Goal: Contribute content: Add original content to the website for others to see

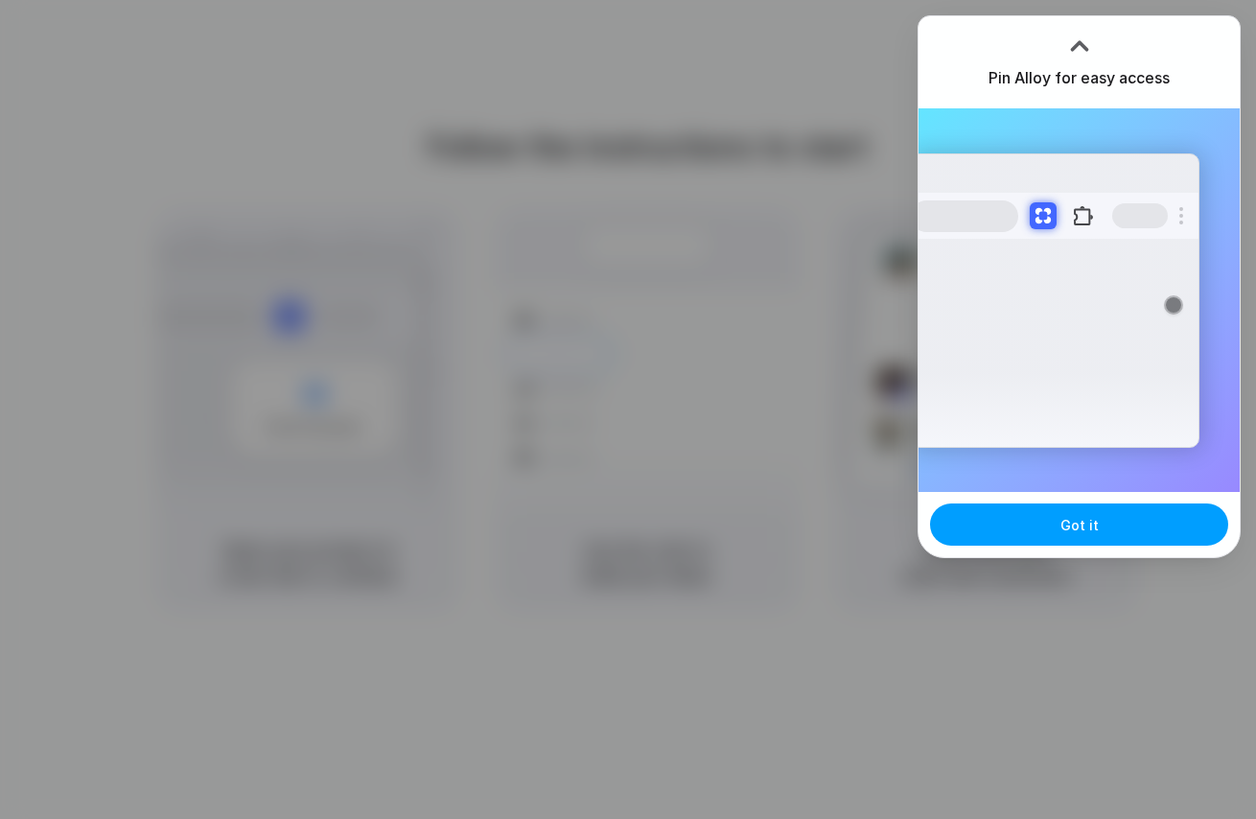
click at [1085, 525] on span "Got it" at bounding box center [1079, 525] width 38 height 20
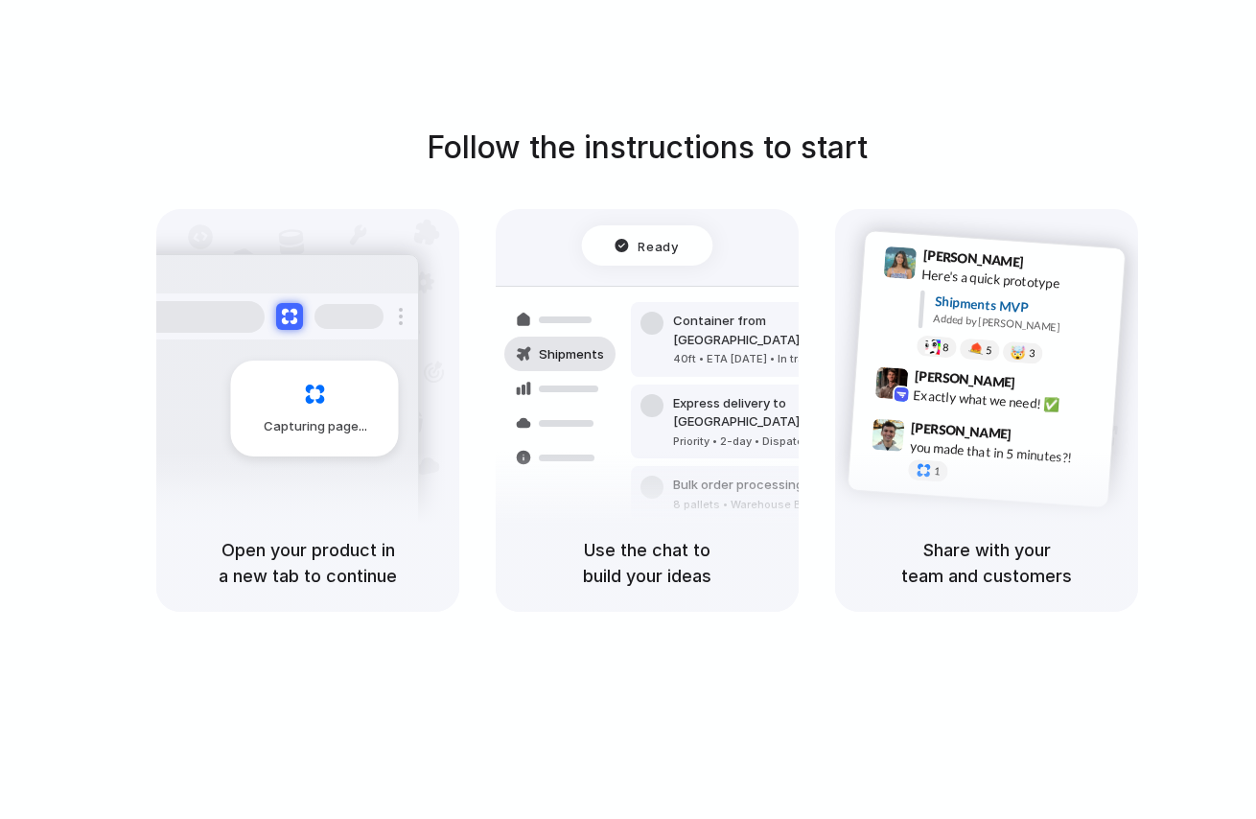
click at [359, 463] on div "Capturing page" at bounding box center [273, 401] width 289 height 294
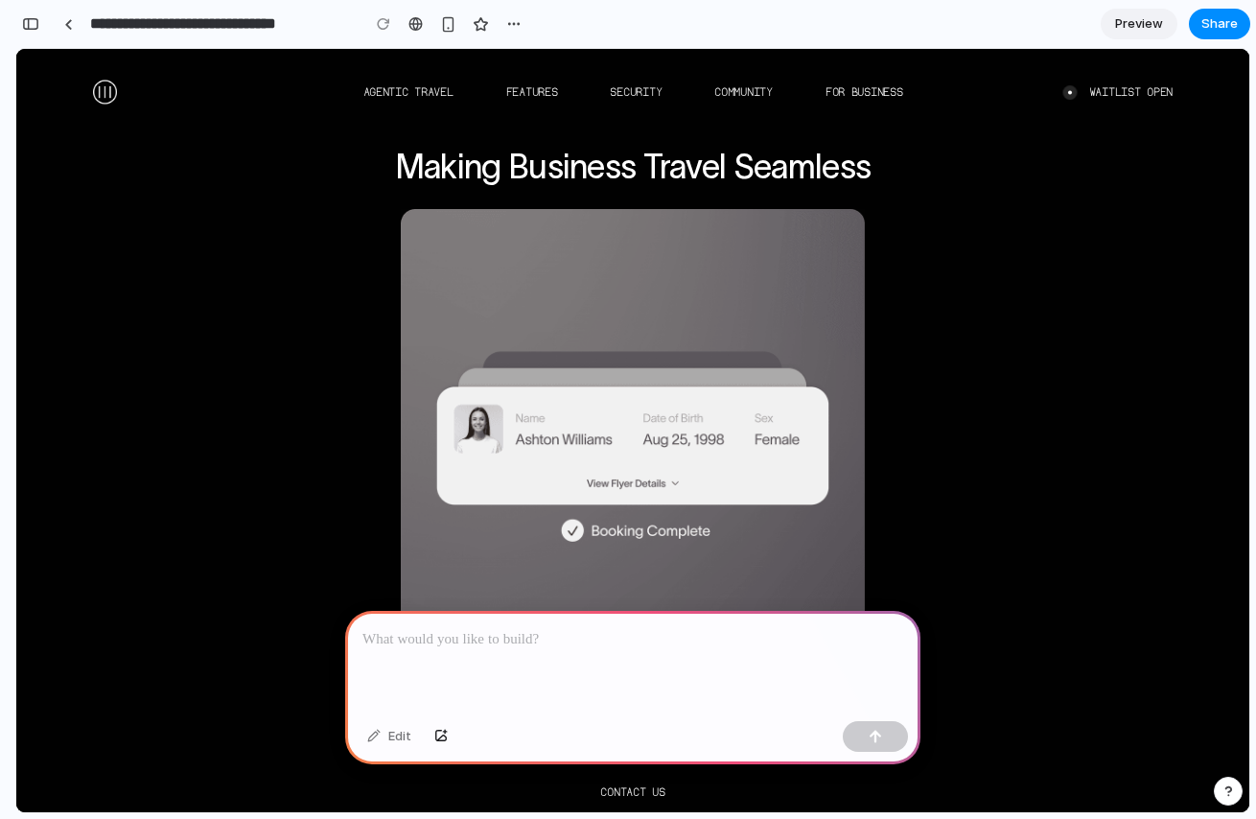
click at [849, 470] on img at bounding box center [633, 446] width 464 height 475
click at [412, 672] on div at bounding box center [632, 662] width 575 height 103
click at [552, 535] on img at bounding box center [633, 446] width 464 height 475
click at [420, 86] on link "AGENTIC TRAVEL" at bounding box center [408, 91] width 90 height 13
click at [541, 91] on link "FEATURES" at bounding box center [532, 91] width 52 height 13
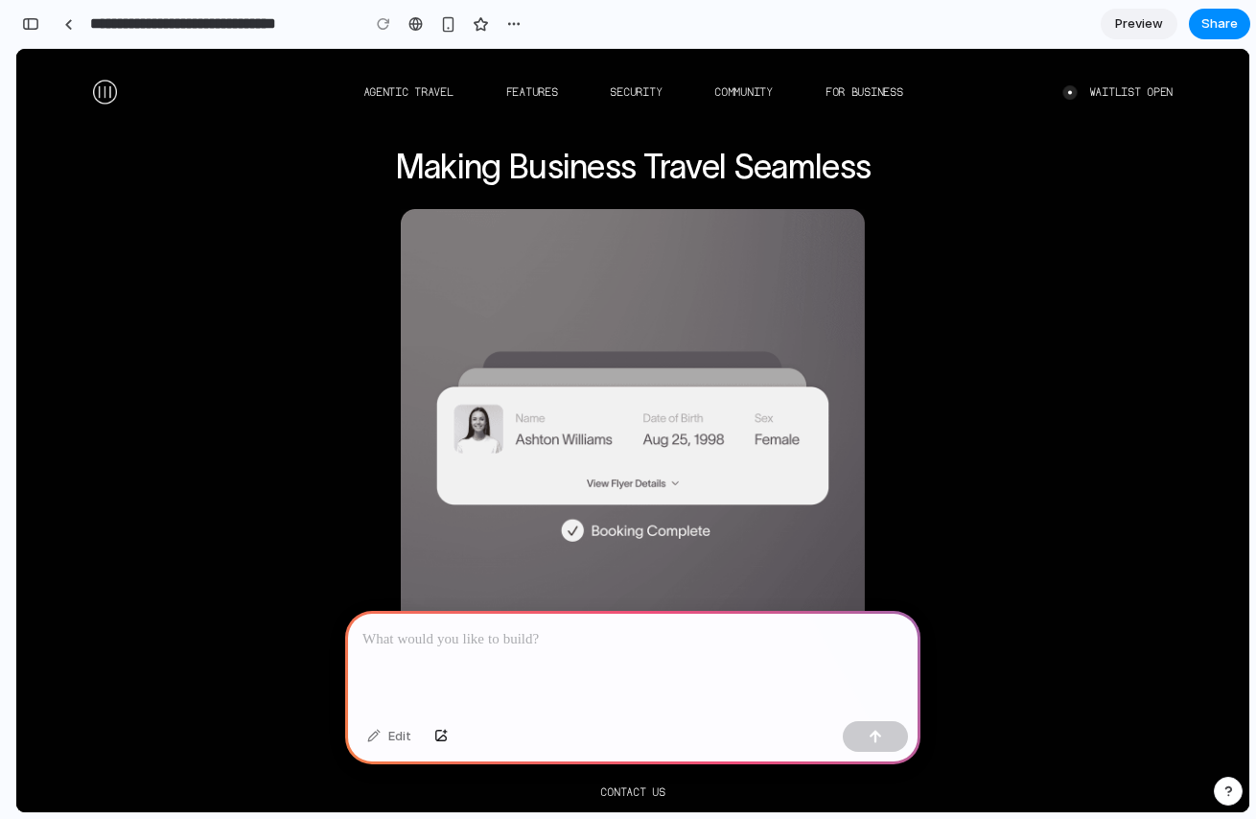
click at [104, 82] on img at bounding box center [105, 92] width 24 height 24
click at [441, 30] on div "button" at bounding box center [448, 24] width 16 height 16
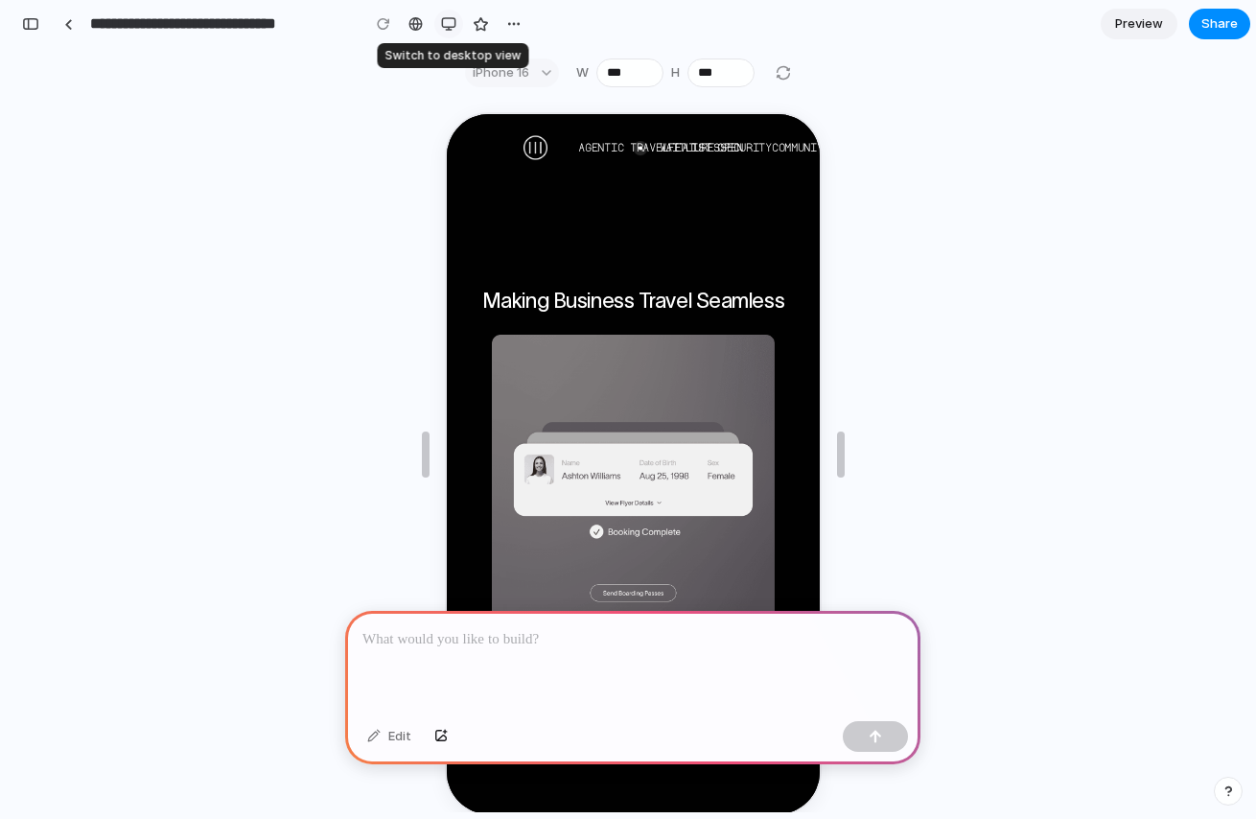
click at [441, 30] on div "button" at bounding box center [448, 23] width 15 height 15
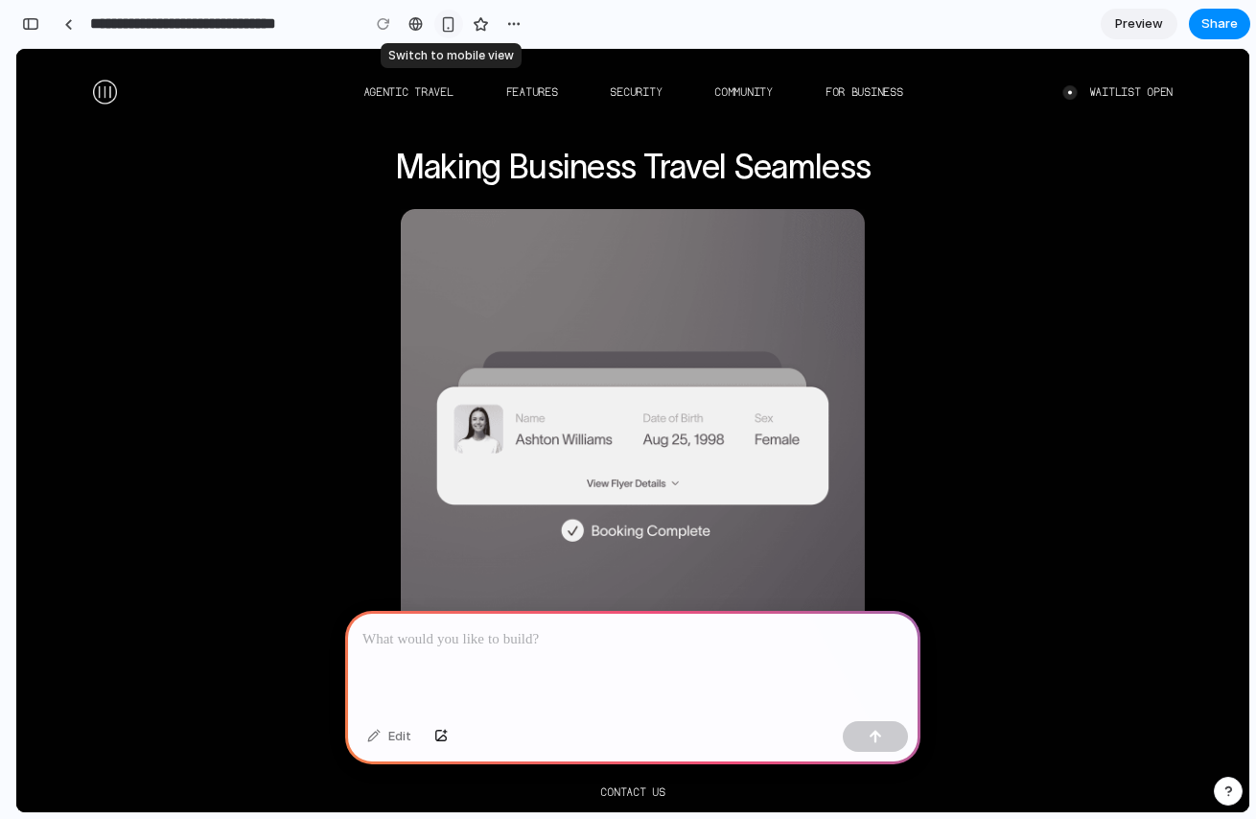
click at [440, 30] on div "button" at bounding box center [448, 24] width 16 height 16
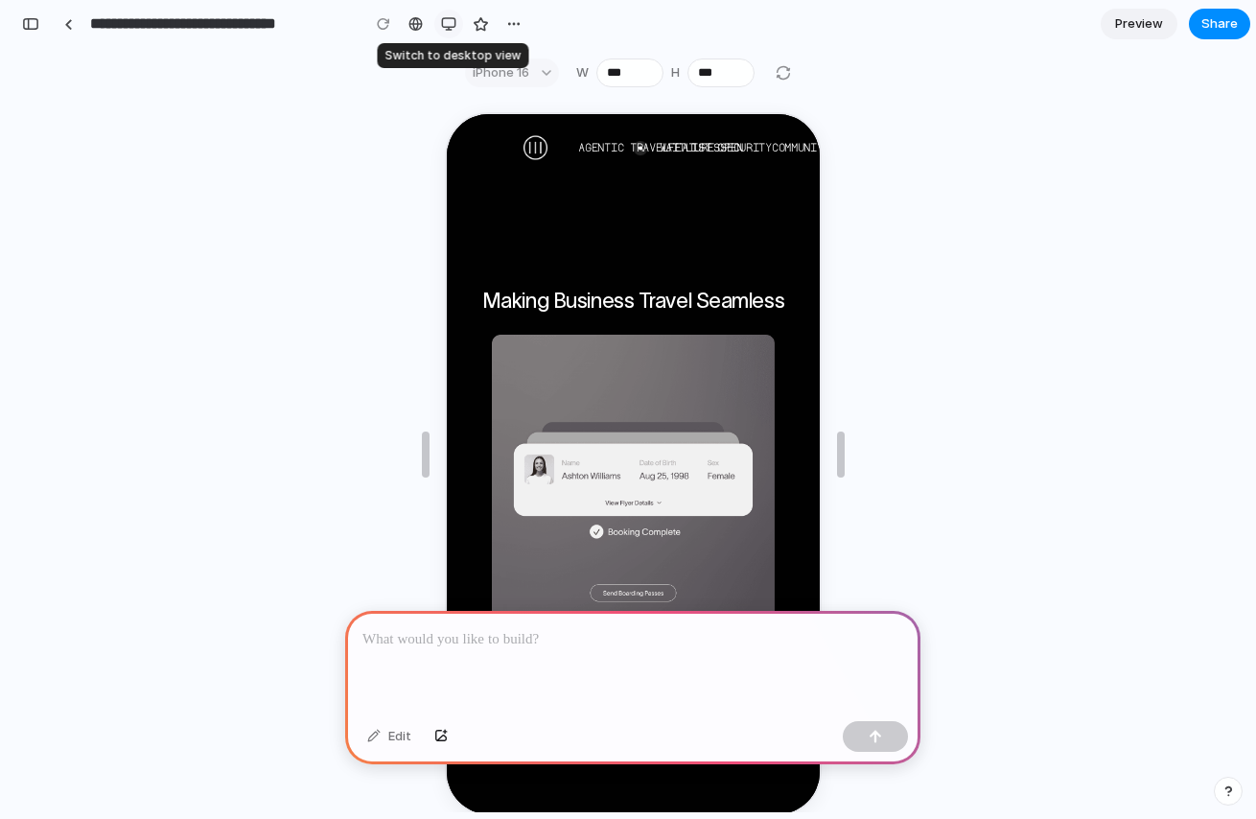
click at [441, 30] on div "button" at bounding box center [448, 23] width 15 height 15
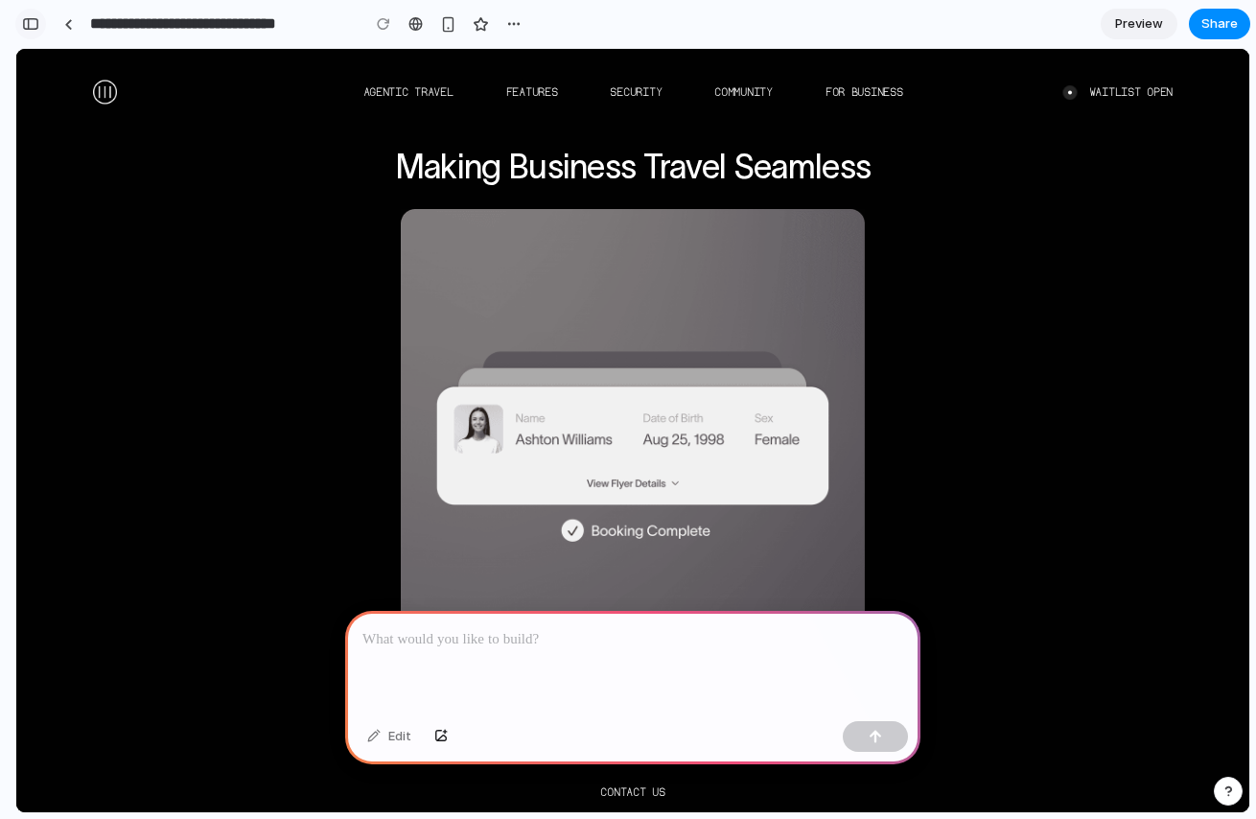
click at [24, 19] on div "button" at bounding box center [30, 23] width 17 height 13
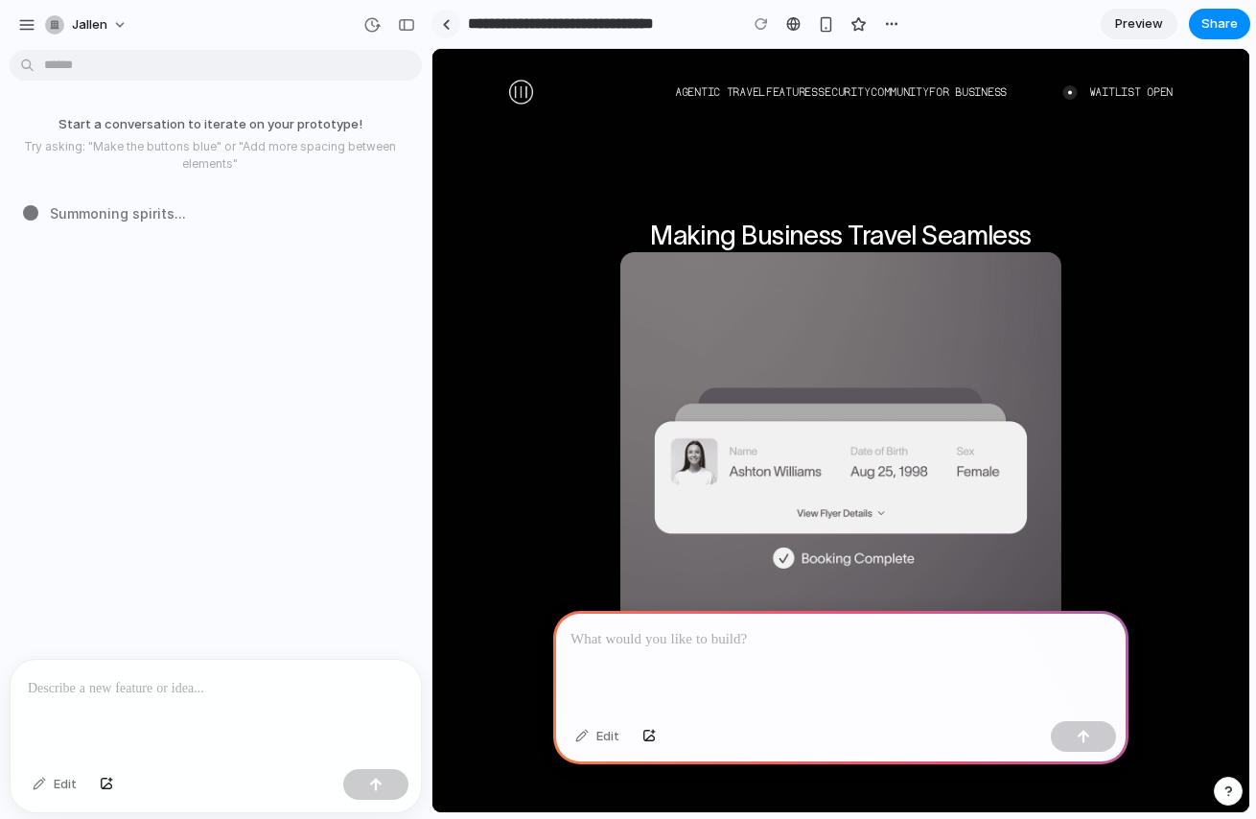
click at [449, 24] on div at bounding box center [446, 24] width 9 height 11
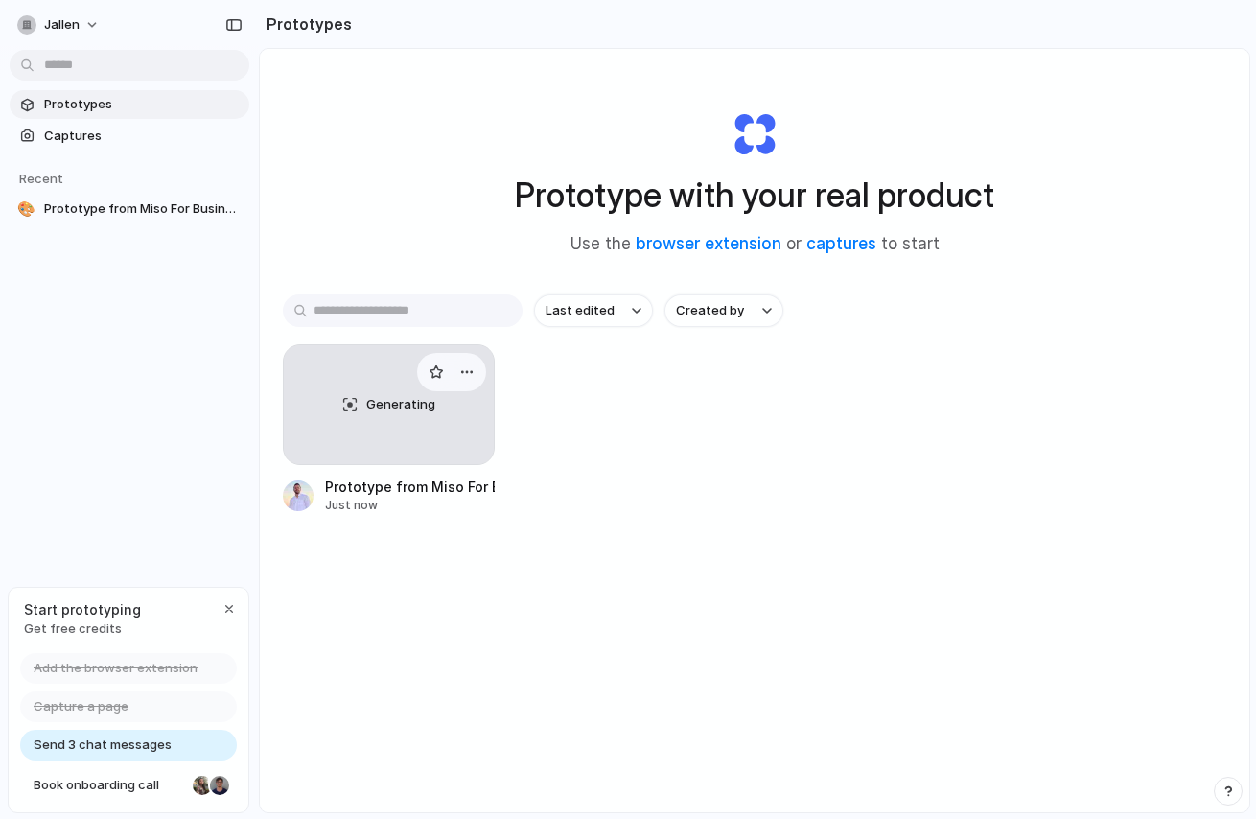
click at [354, 458] on div "Generating" at bounding box center [389, 404] width 210 height 119
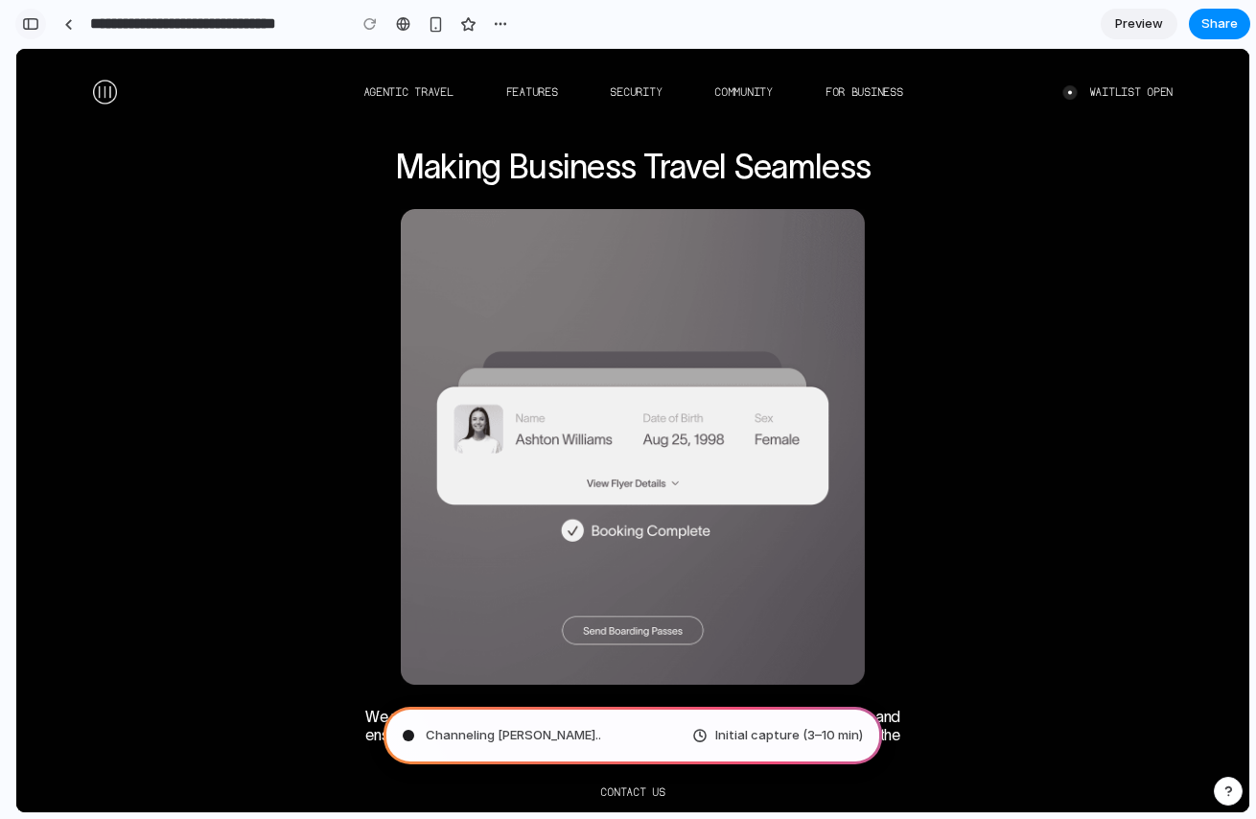
click at [38, 22] on div "button" at bounding box center [30, 23] width 17 height 13
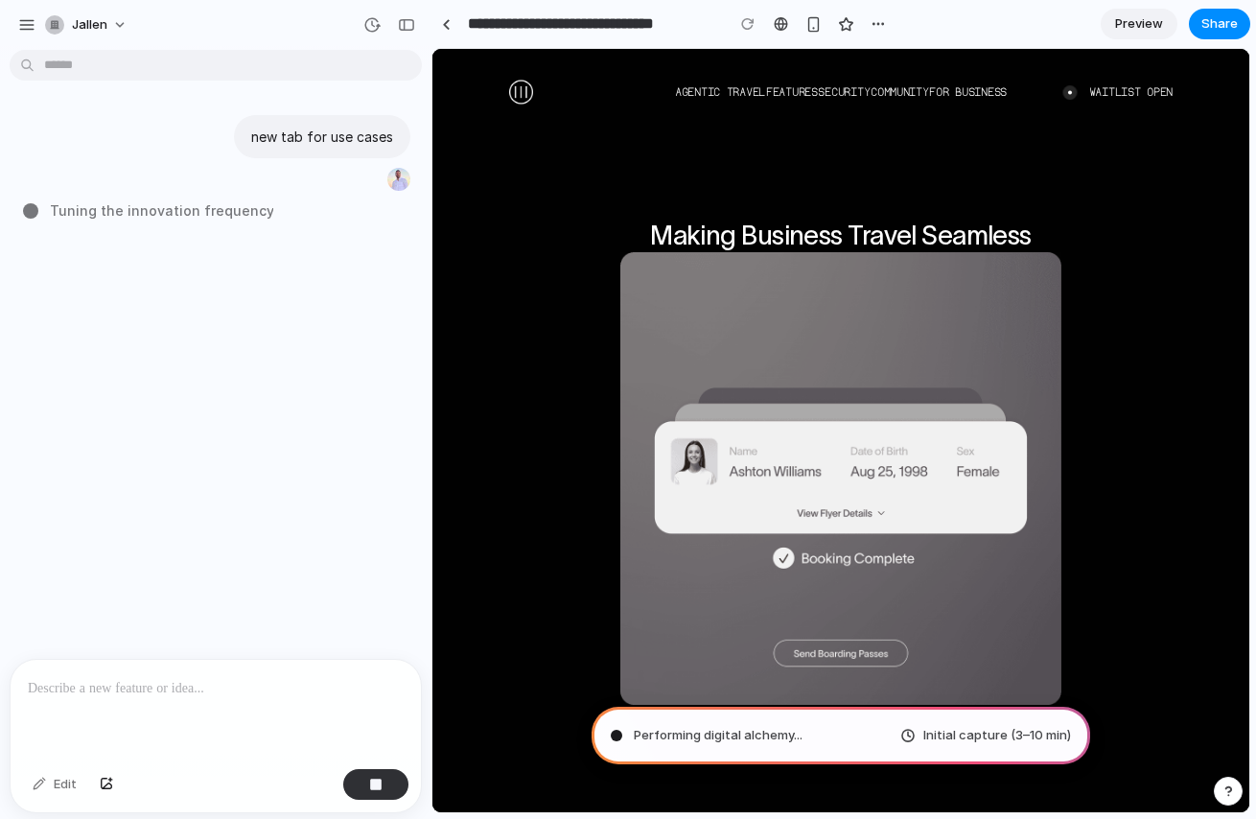
click at [61, 58] on body "**********" at bounding box center [628, 409] width 1256 height 819
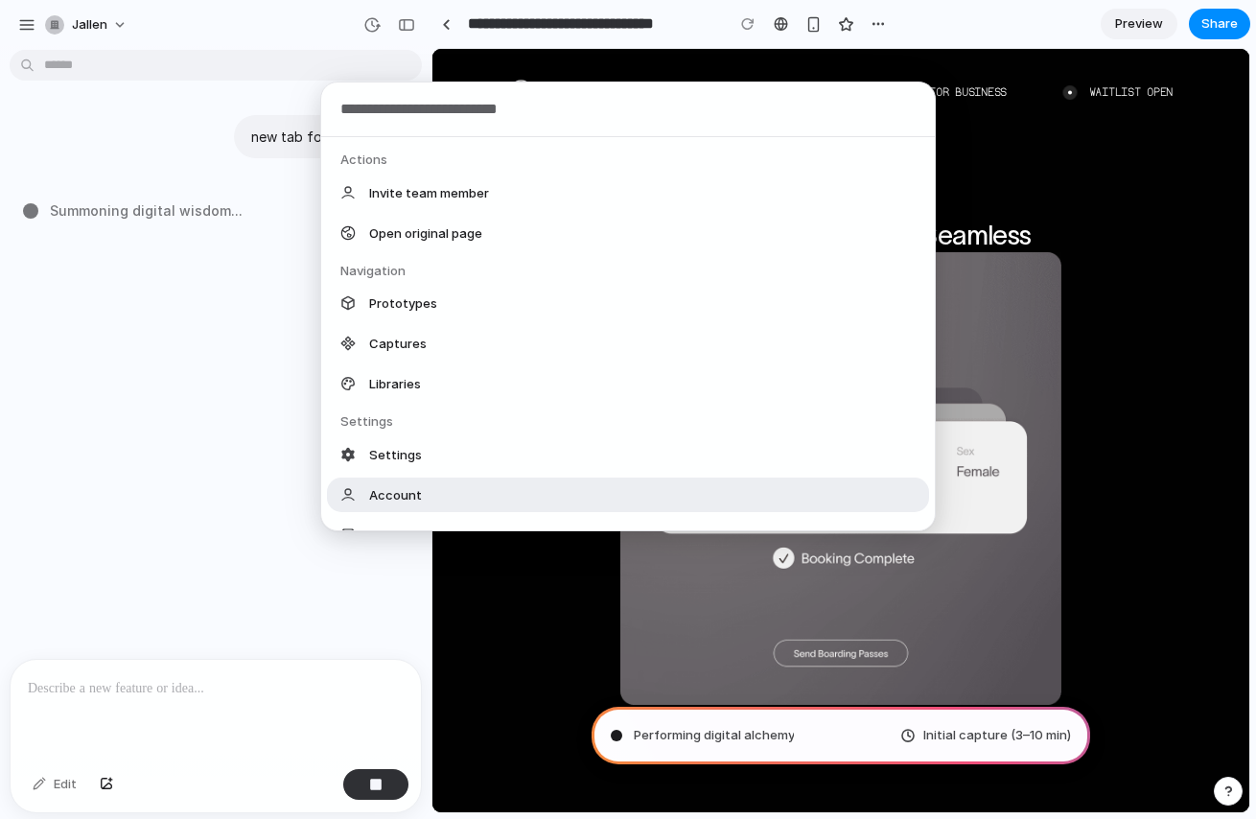
click at [516, 604] on div "Actions Invite team member Open original page Navigation Prototypes Captures Li…" at bounding box center [628, 409] width 1256 height 819
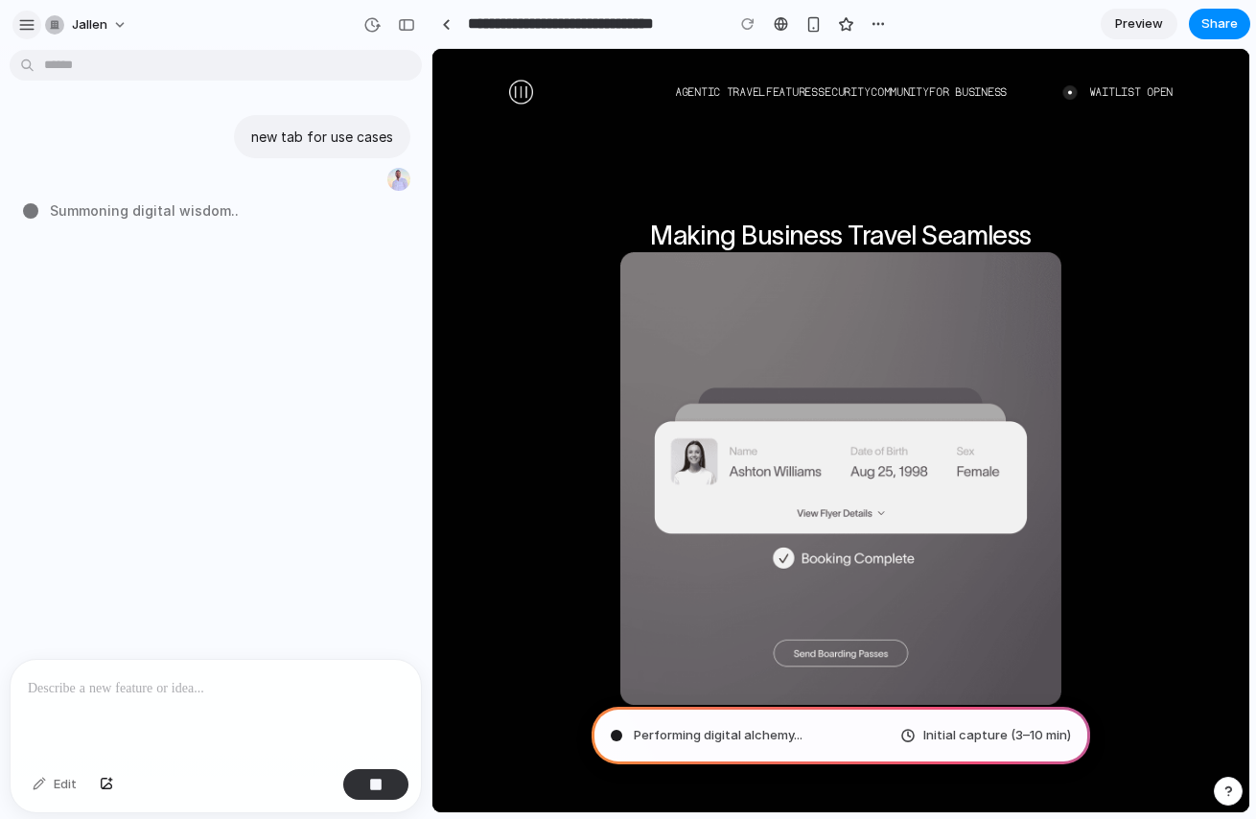
click at [24, 20] on div "button" at bounding box center [26, 24] width 17 height 17
click at [97, 28] on span "jallen" at bounding box center [89, 24] width 35 height 19
click at [116, 20] on div "Settings Invite members Change theme Sign out" at bounding box center [628, 409] width 1256 height 819
type input "**********"
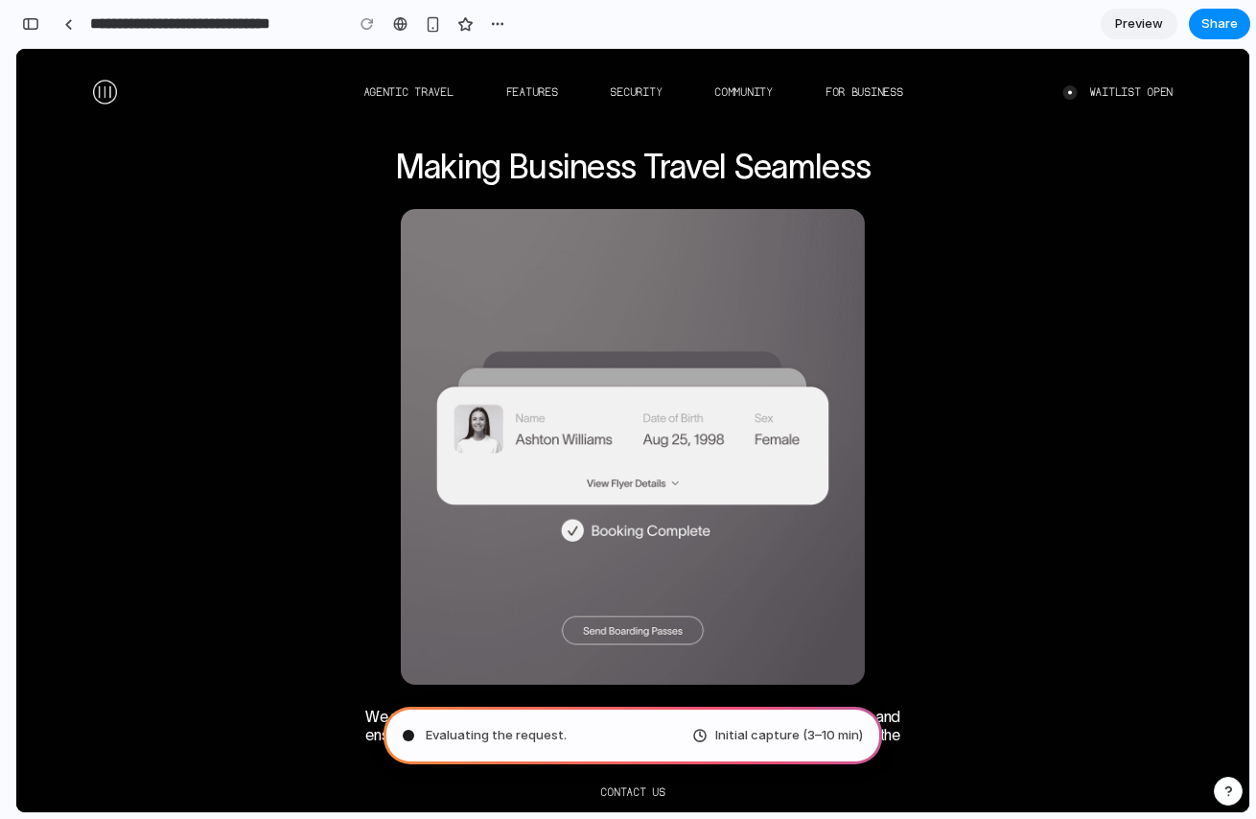
scroll to position [501, 0]
click at [42, 19] on button "button" at bounding box center [30, 24] width 31 height 31
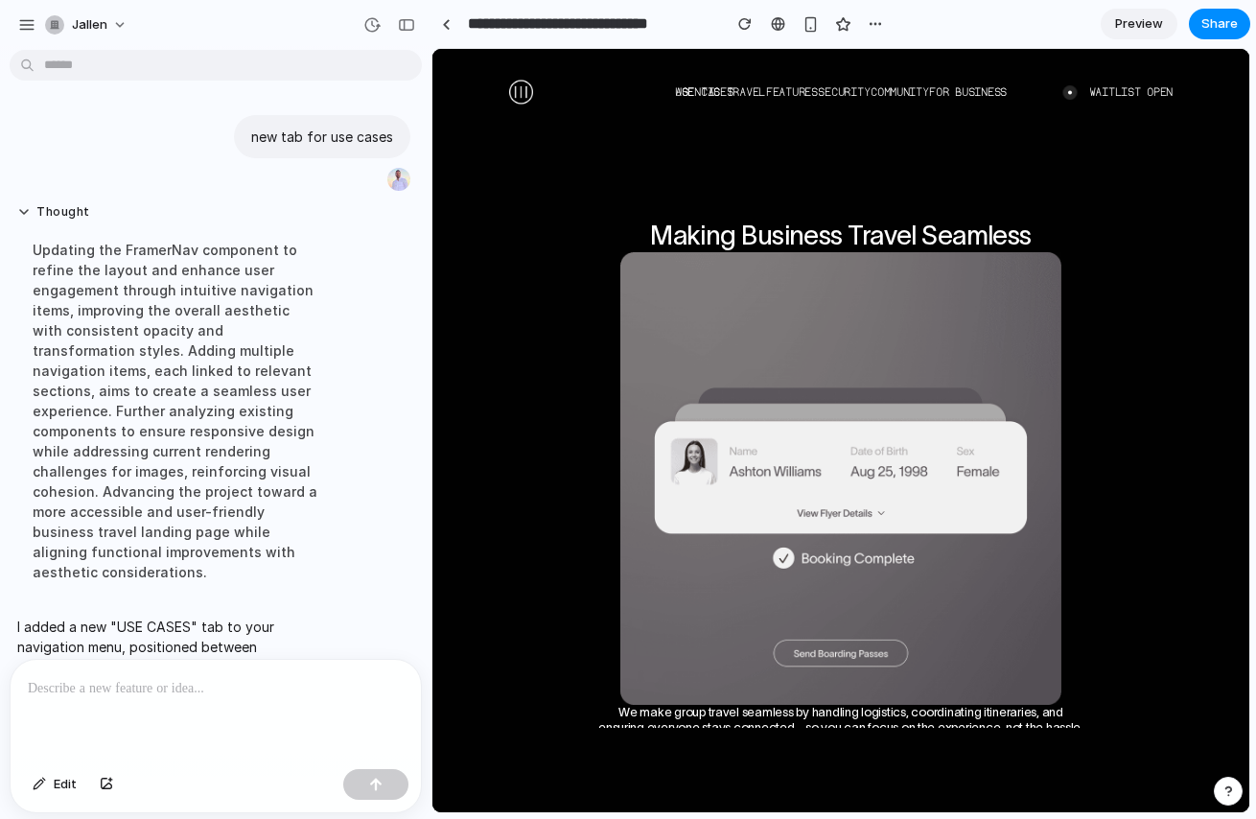
scroll to position [0, 0]
click at [405, 16] on button "button" at bounding box center [406, 25] width 31 height 31
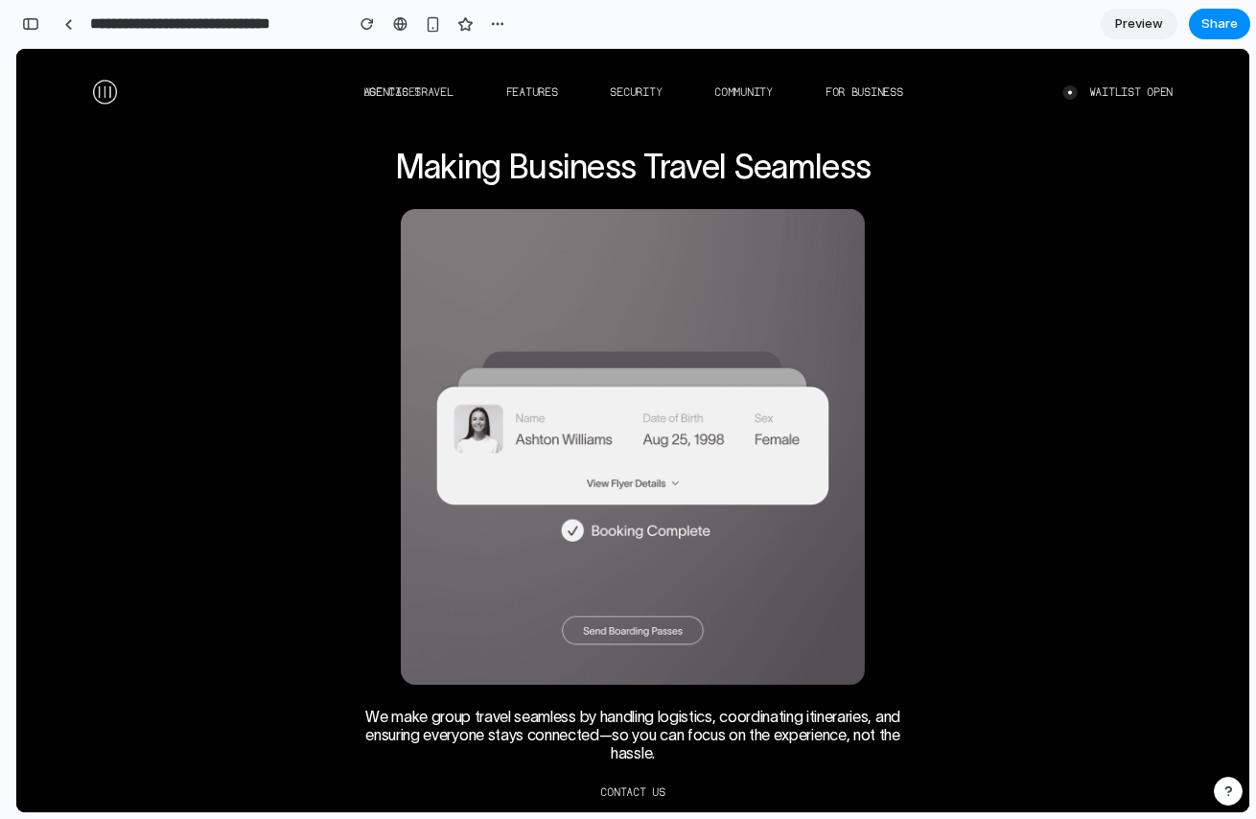
click at [382, 90] on link "USE CASES" at bounding box center [392, 91] width 58 height 13
click at [463, 97] on div "AGENTIC TRAVEL FEATURES SECURITY COMMUNITY USE CASES FOR BUSINESS" at bounding box center [633, 92] width 540 height 16
click at [39, 28] on button "button" at bounding box center [30, 24] width 31 height 31
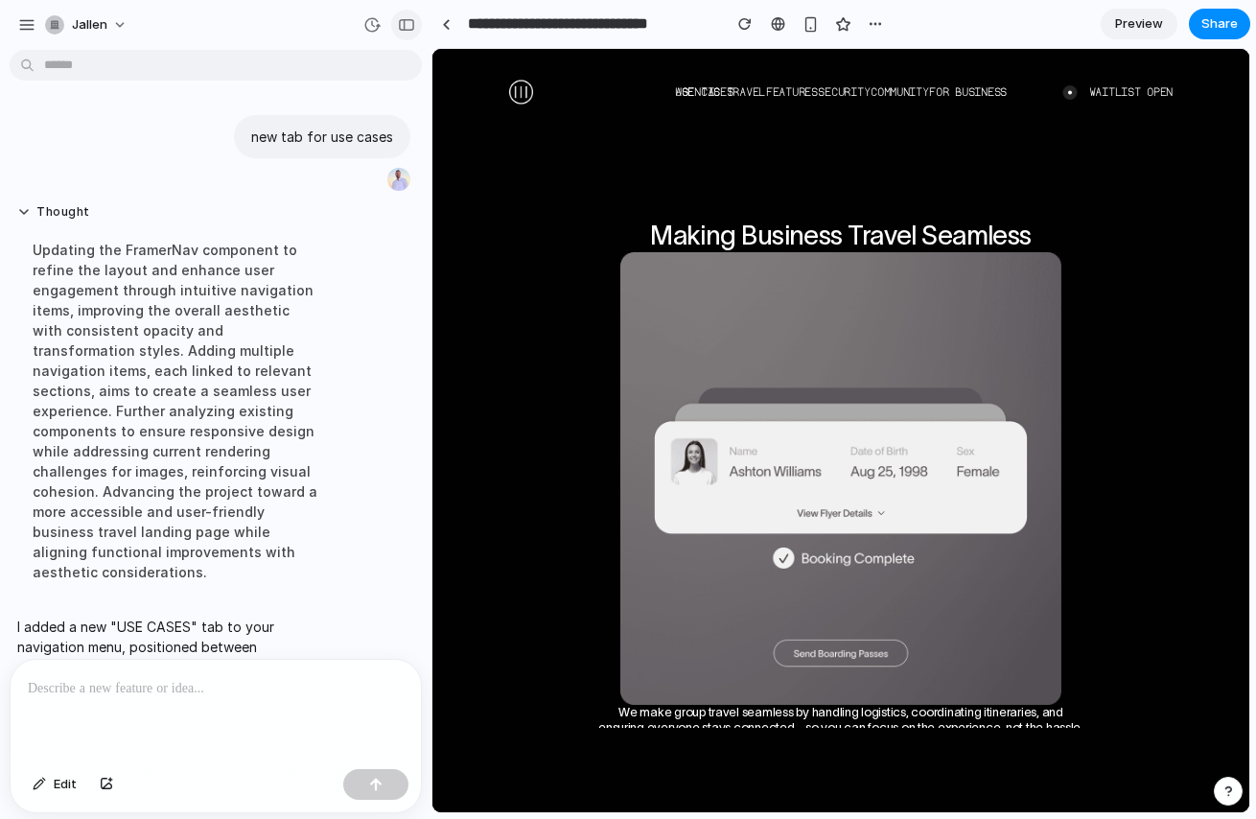
click at [392, 23] on button "button" at bounding box center [406, 25] width 31 height 31
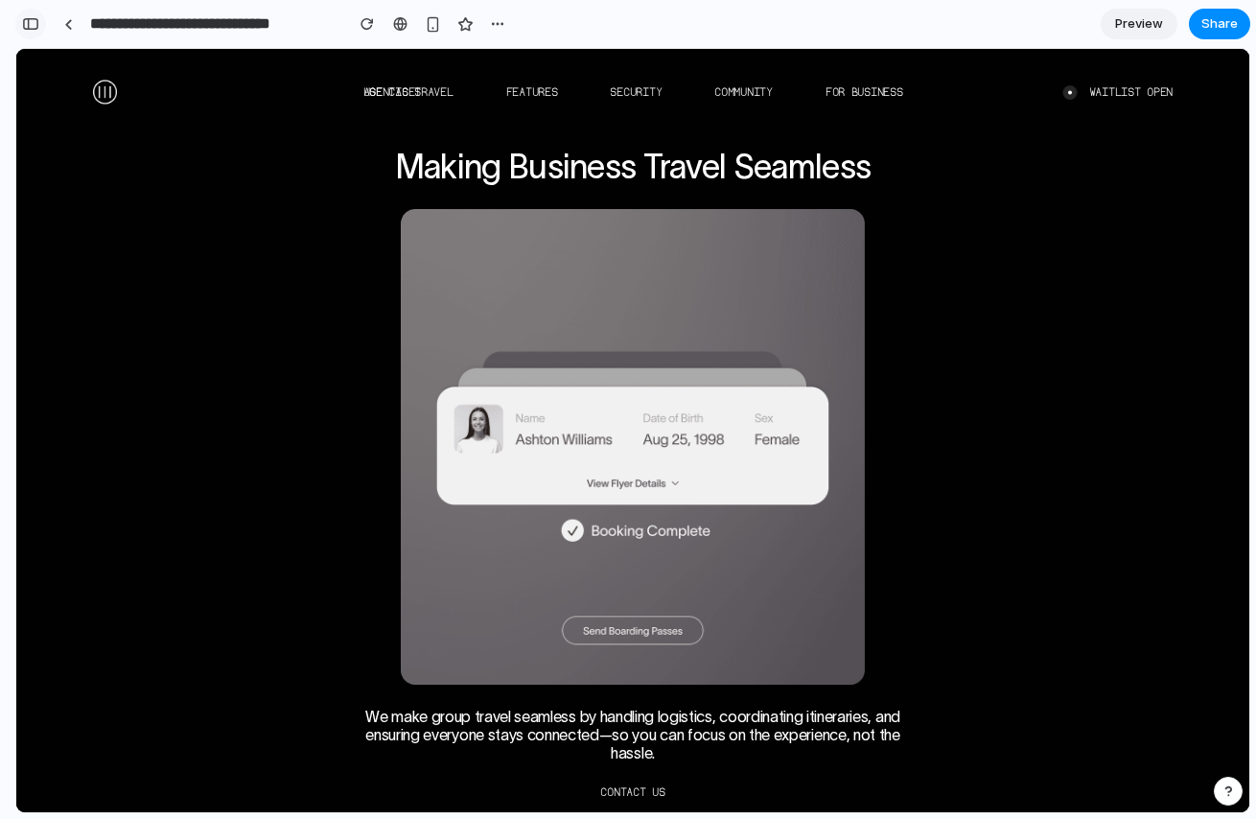
click at [40, 21] on button "button" at bounding box center [30, 24] width 31 height 31
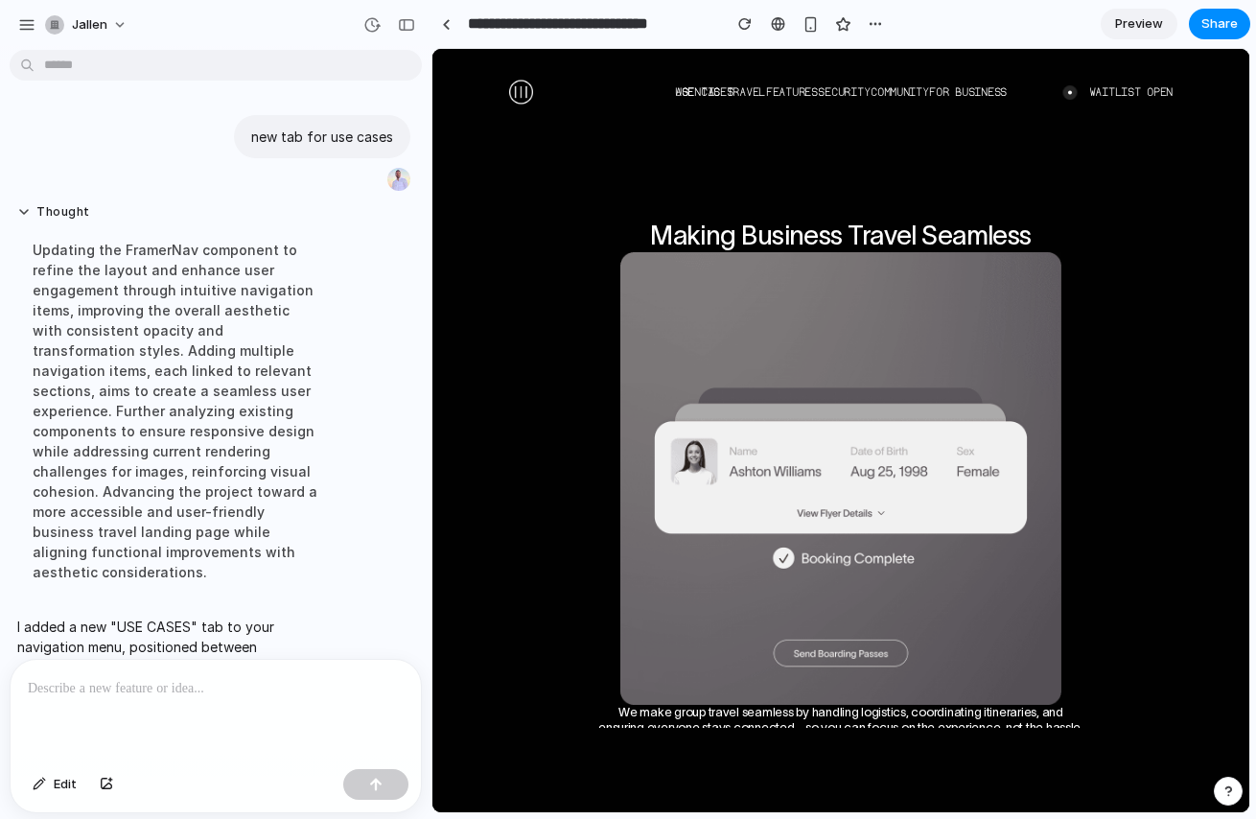
click at [300, 710] on div at bounding box center [216, 711] width 410 height 102
click at [376, 765] on div "Edit" at bounding box center [216, 786] width 410 height 51
click at [371, 783] on div "button" at bounding box center [375, 783] width 13 height 13
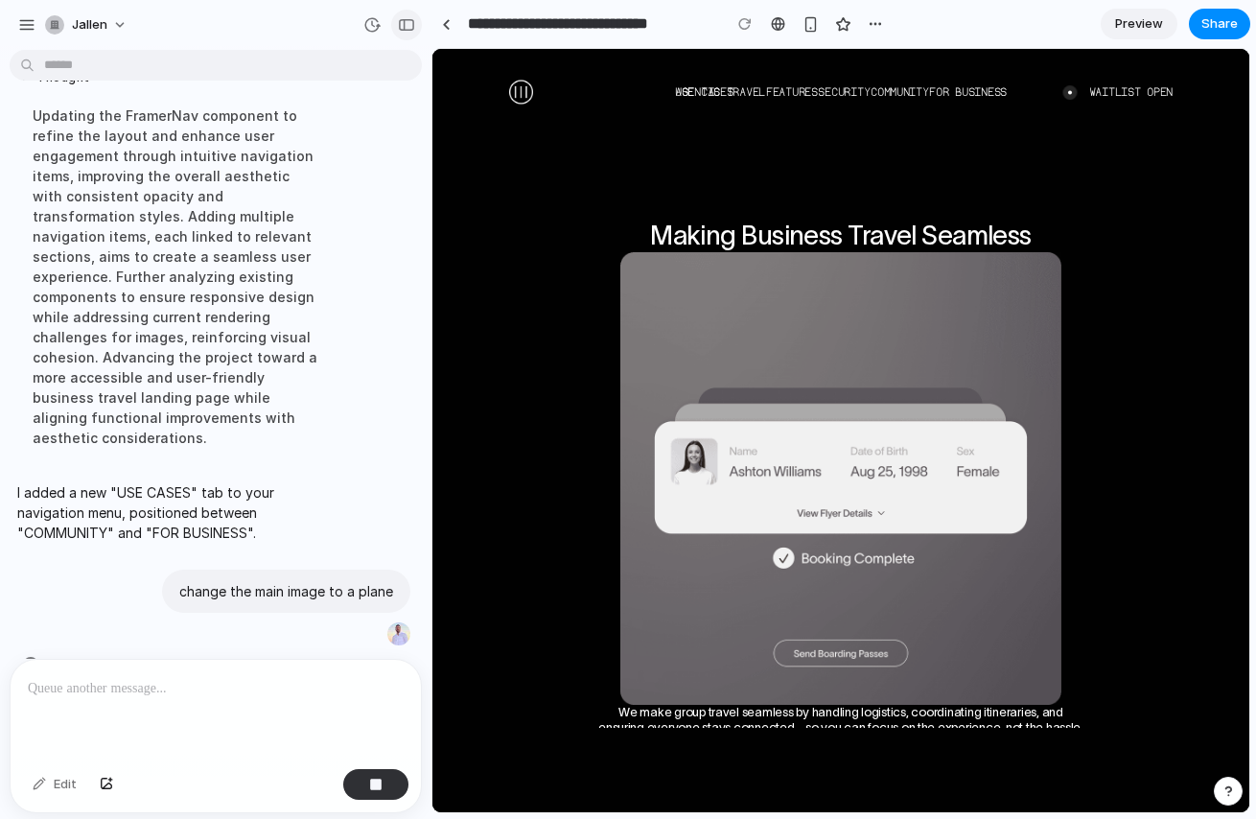
click at [403, 20] on div "button" at bounding box center [406, 24] width 17 height 13
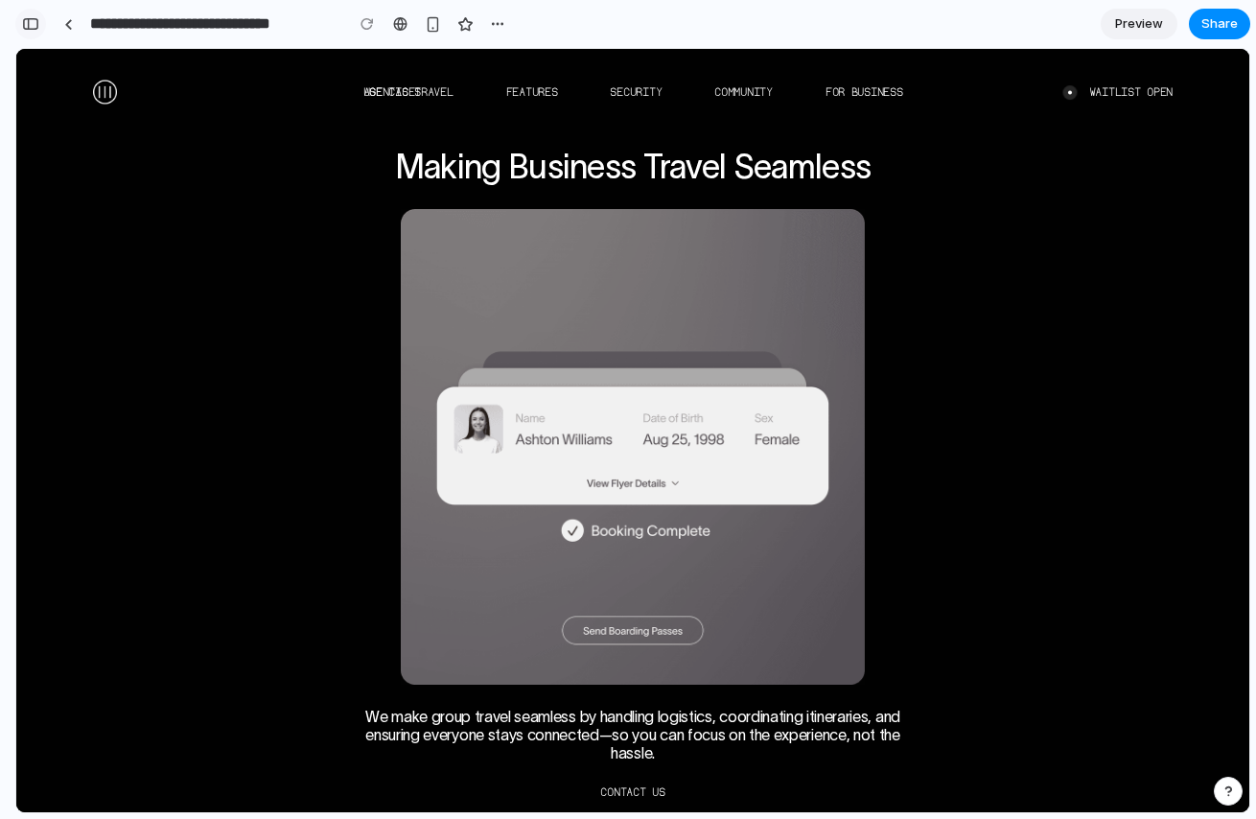
click at [38, 15] on button "button" at bounding box center [30, 24] width 31 height 31
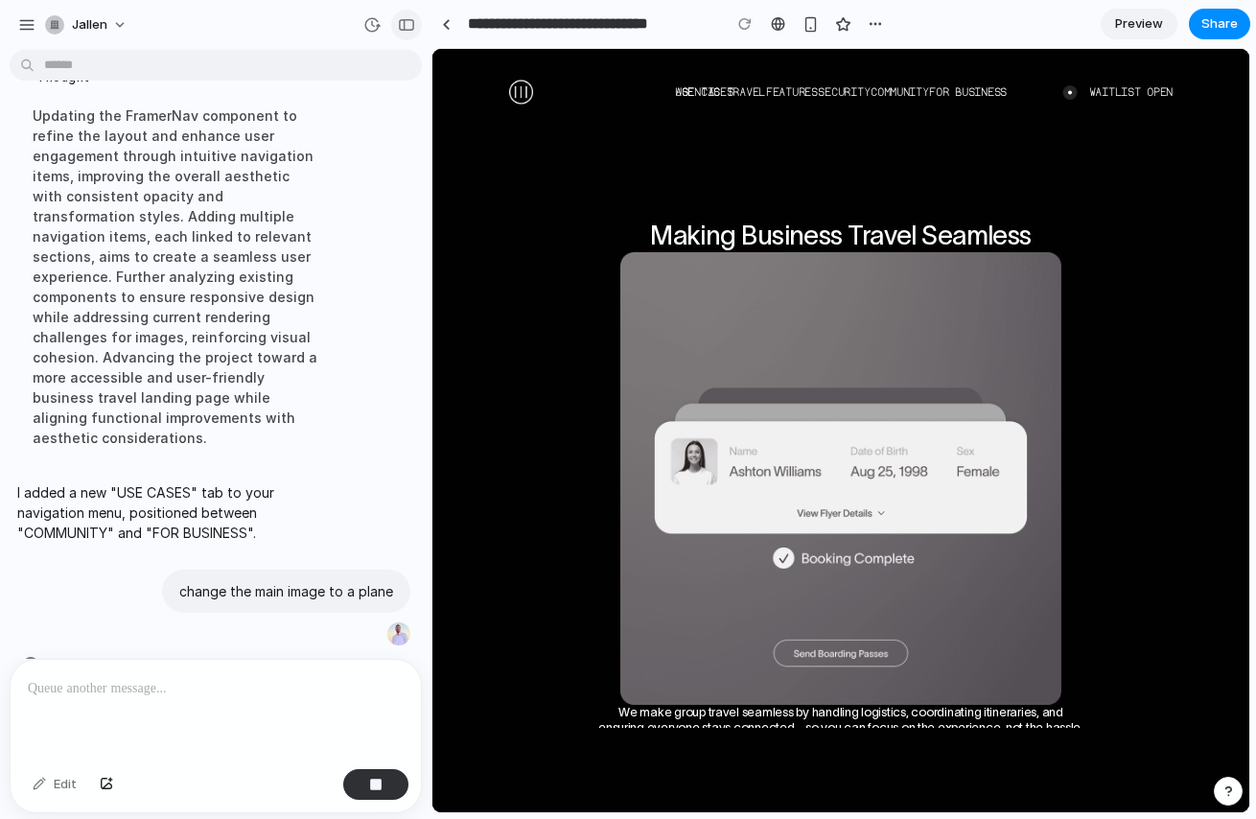
click at [405, 20] on div "button" at bounding box center [406, 24] width 17 height 13
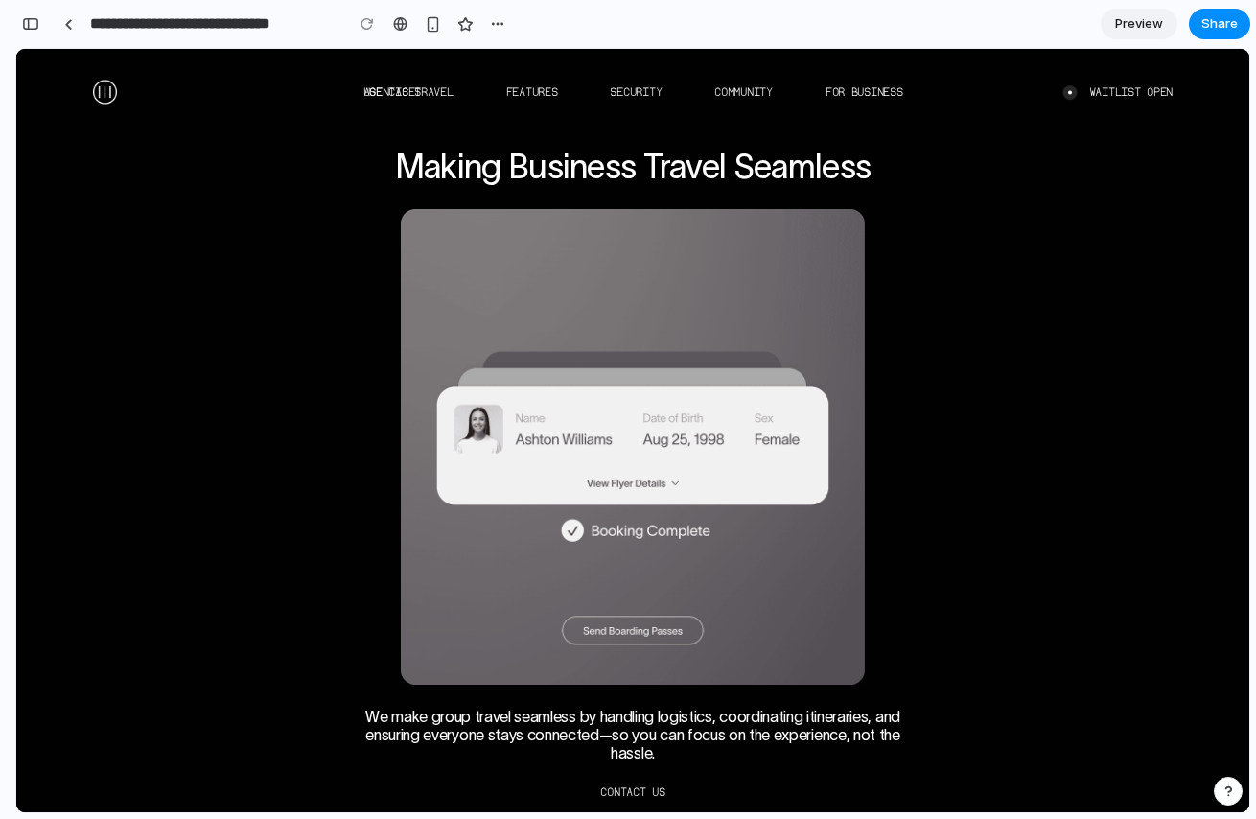
click at [761, 589] on img at bounding box center [633, 446] width 464 height 475
click at [963, 453] on div "Making Business Travel Seamless We make group travel seamless by handling logis…" at bounding box center [632, 430] width 1233 height 763
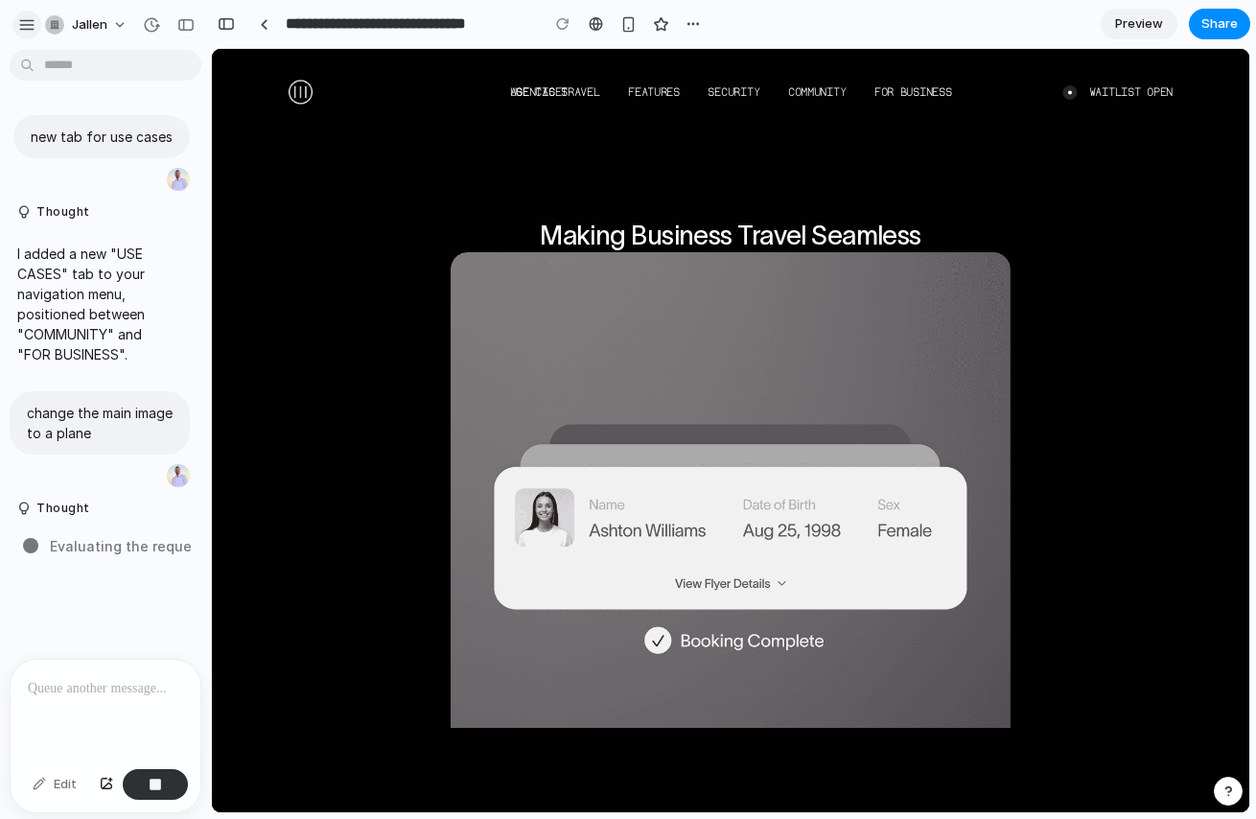
scroll to position [0, 0]
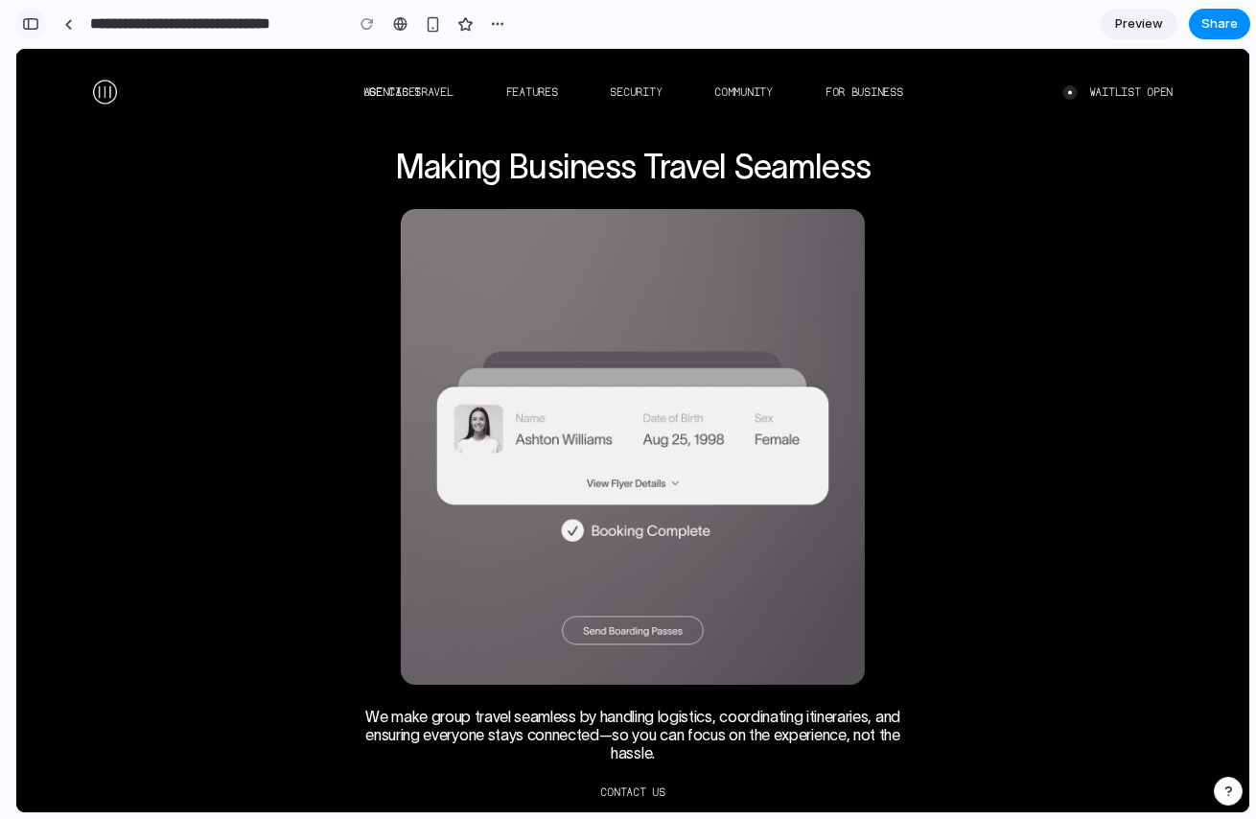
click at [38, 24] on div "button" at bounding box center [30, 23] width 17 height 13
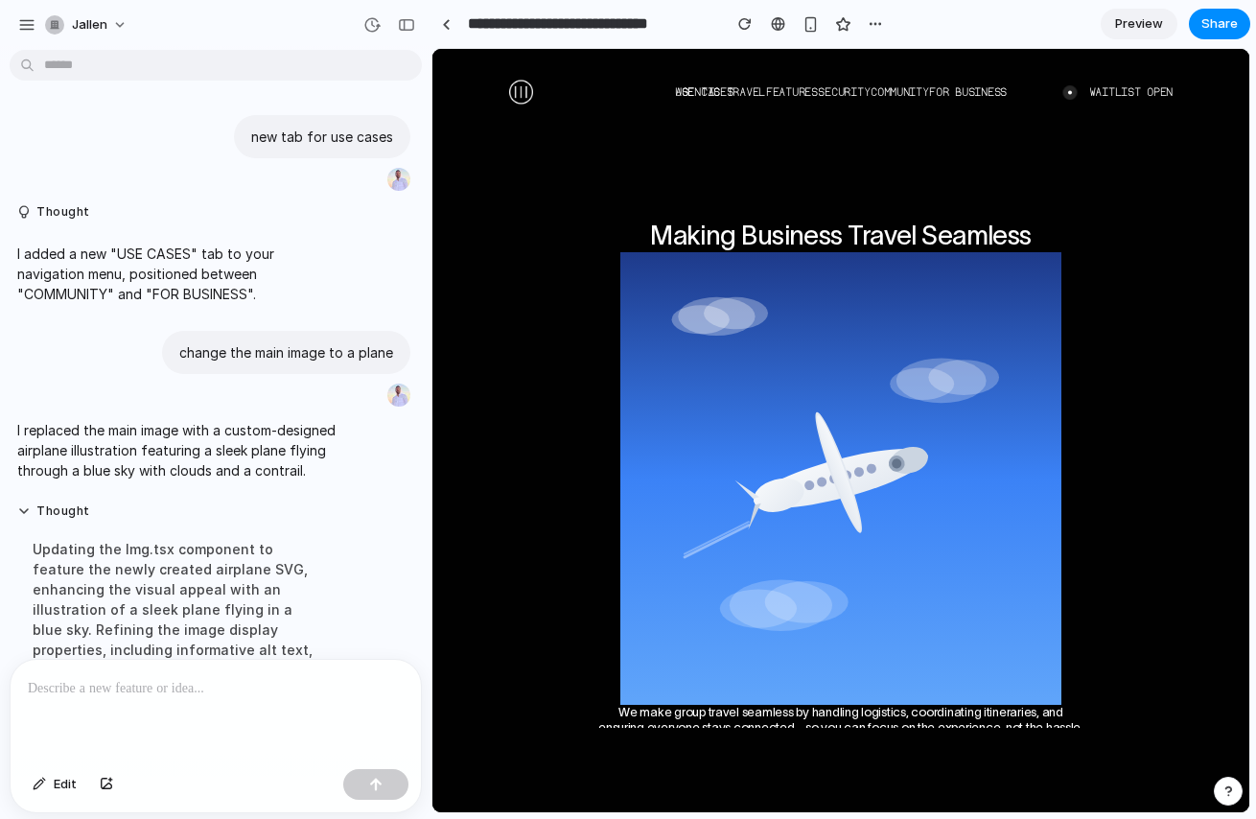
scroll to position [233, 0]
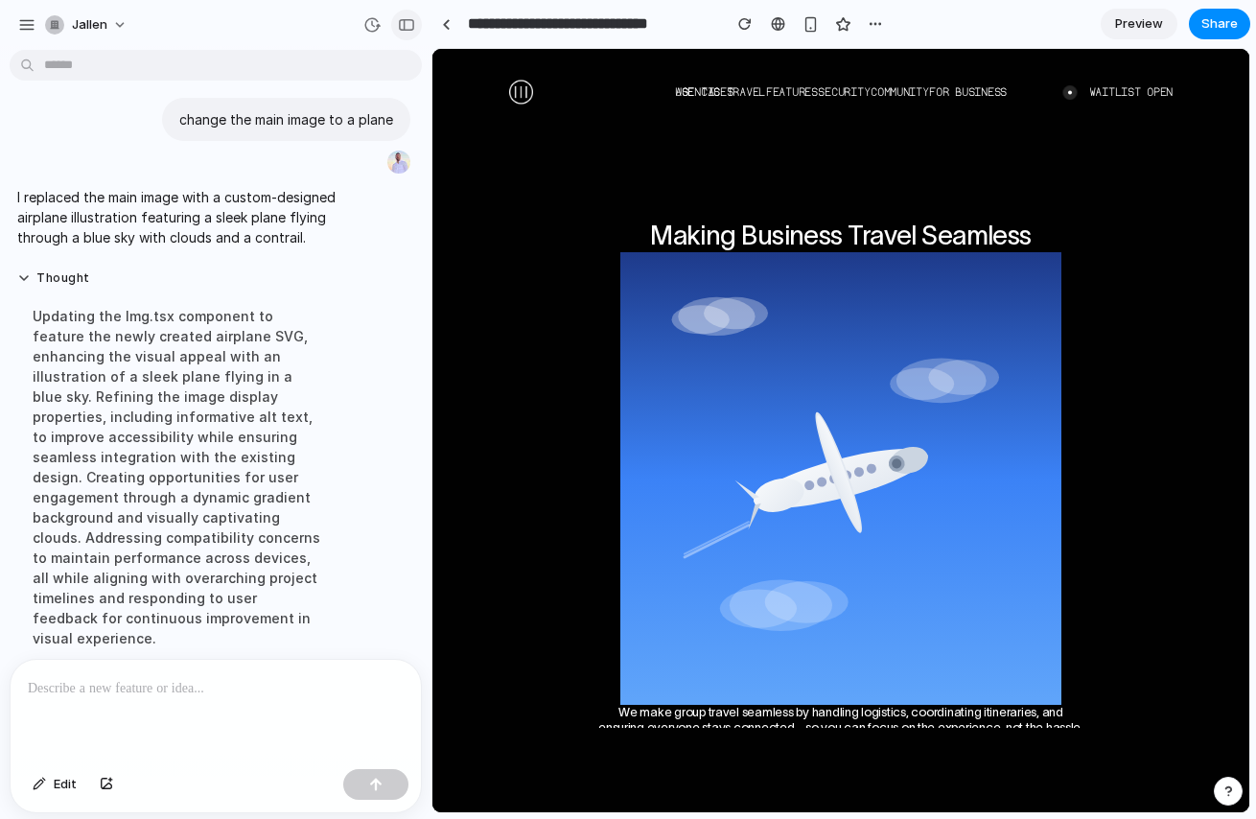
click at [411, 22] on div "button" at bounding box center [406, 24] width 17 height 13
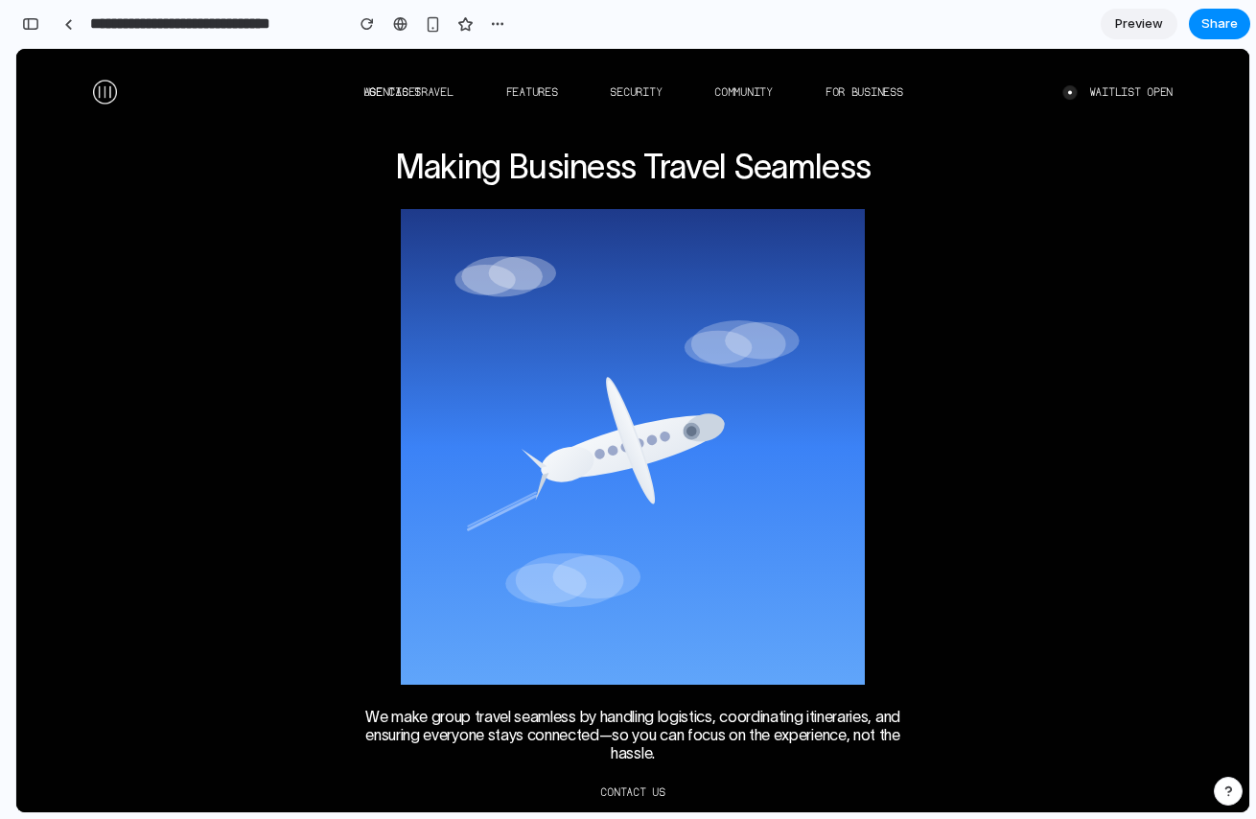
click at [1127, 92] on p "waitlist open" at bounding box center [1130, 92] width 83 height 16
click at [524, 95] on link "FEATURES" at bounding box center [532, 91] width 52 height 13
click at [613, 92] on link "SECURITY" at bounding box center [636, 91] width 52 height 13
click at [765, 90] on link "COMMUNITY" at bounding box center [743, 91] width 58 height 13
click at [39, 25] on button "button" at bounding box center [30, 24] width 31 height 31
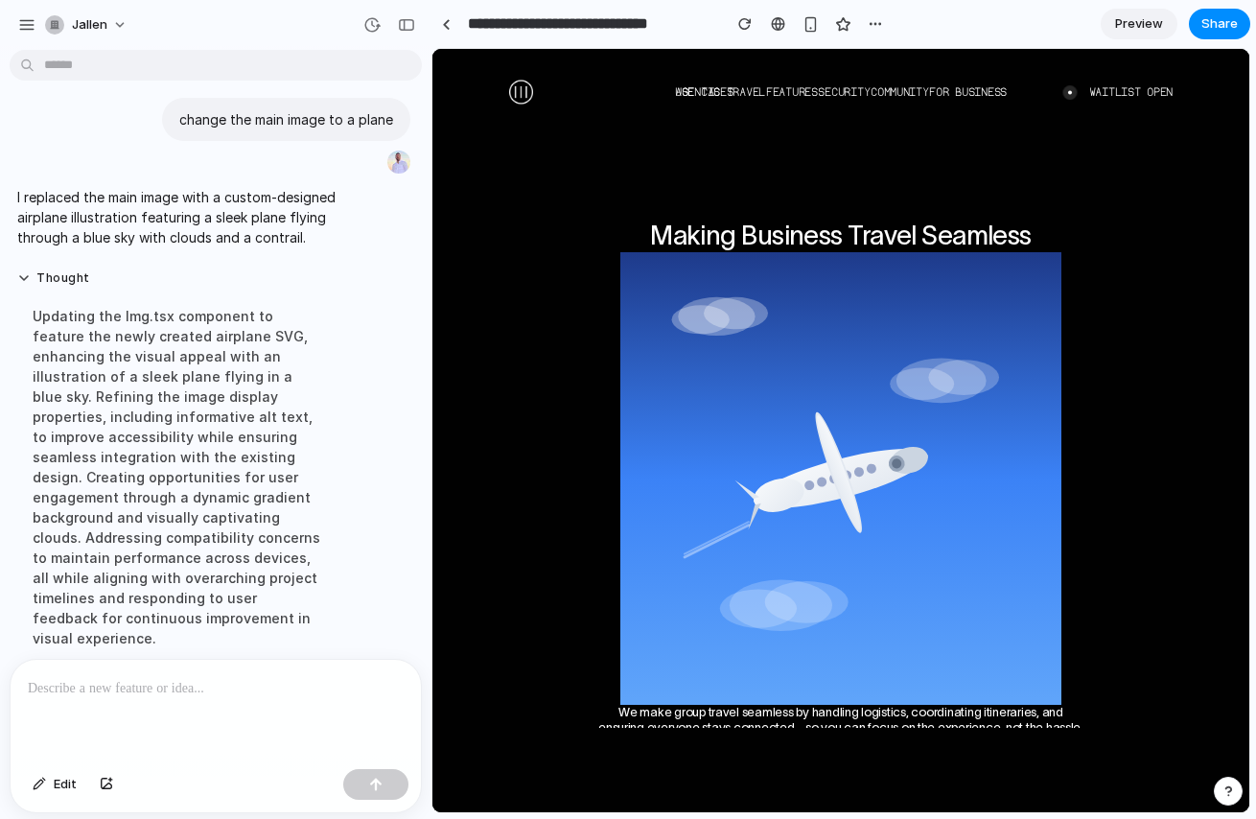
click at [191, 680] on p at bounding box center [216, 688] width 376 height 23
click at [526, 91] on img at bounding box center [521, 92] width 24 height 24
click at [26, 30] on div "button" at bounding box center [26, 24] width 17 height 17
click at [15, 19] on button "button" at bounding box center [26, 25] width 29 height 29
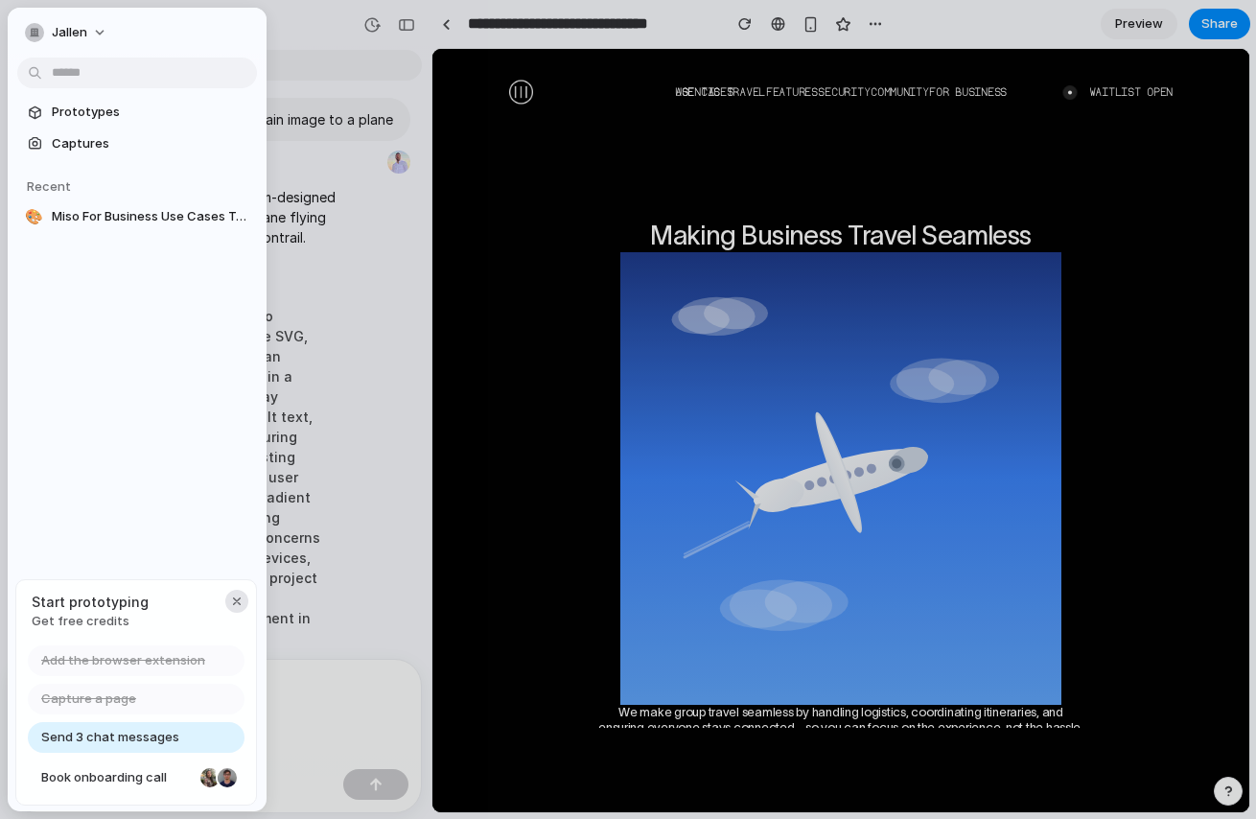
click at [239, 593] on div "button" at bounding box center [236, 600] width 15 height 15
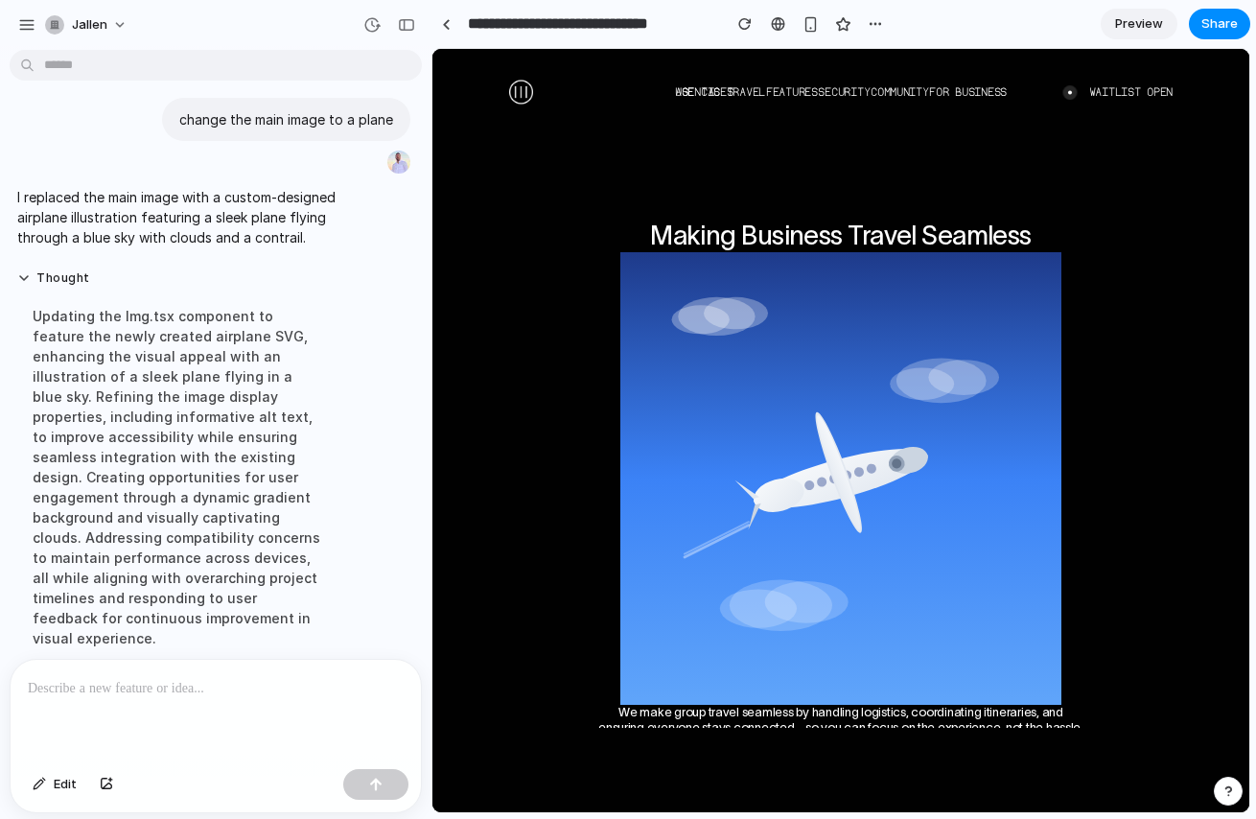
click at [371, 604] on div "Thought Updating the Img.tsx component to feature the newly created airplane SV…" at bounding box center [210, 465] width 401 height 412
click at [33, 18] on div "button" at bounding box center [26, 24] width 17 height 17
click at [1135, 30] on span "Preview" at bounding box center [1139, 23] width 48 height 19
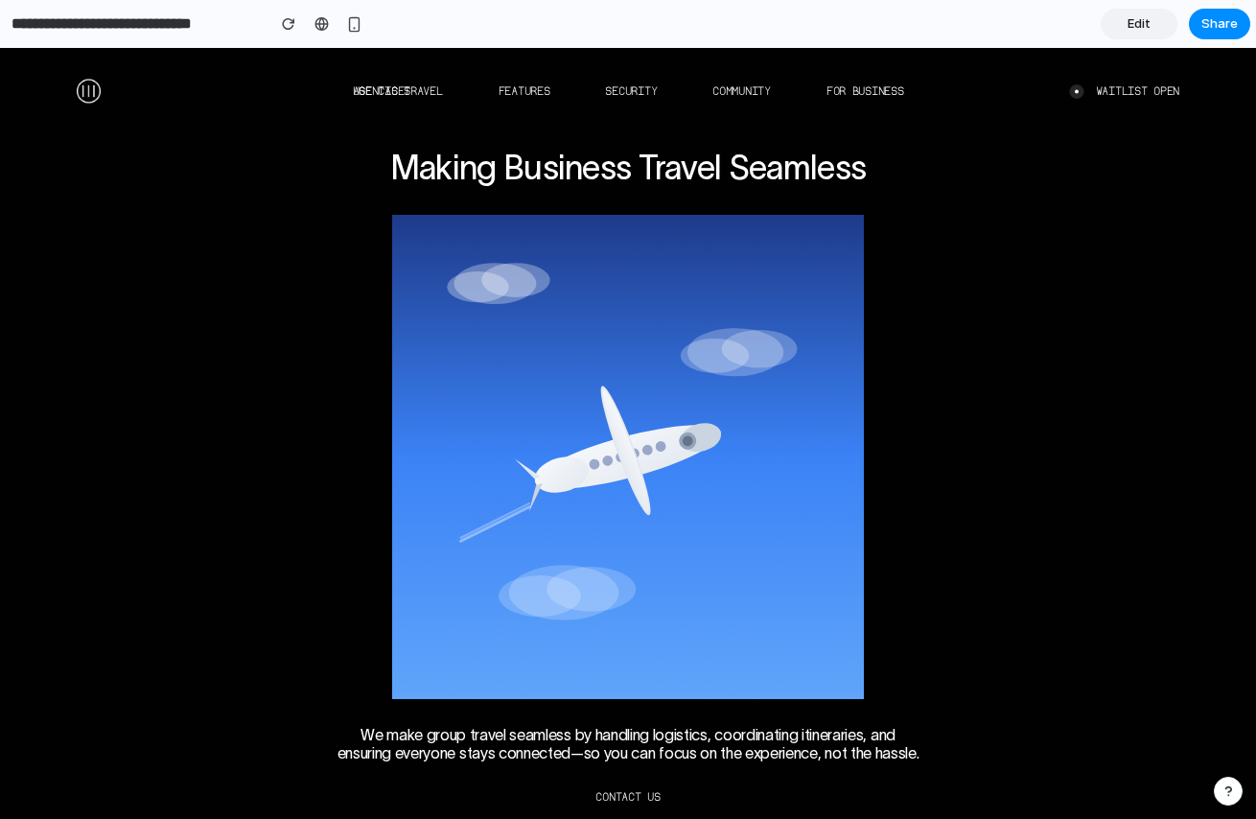
click at [1143, 29] on span "Edit" at bounding box center [1138, 23] width 23 height 19
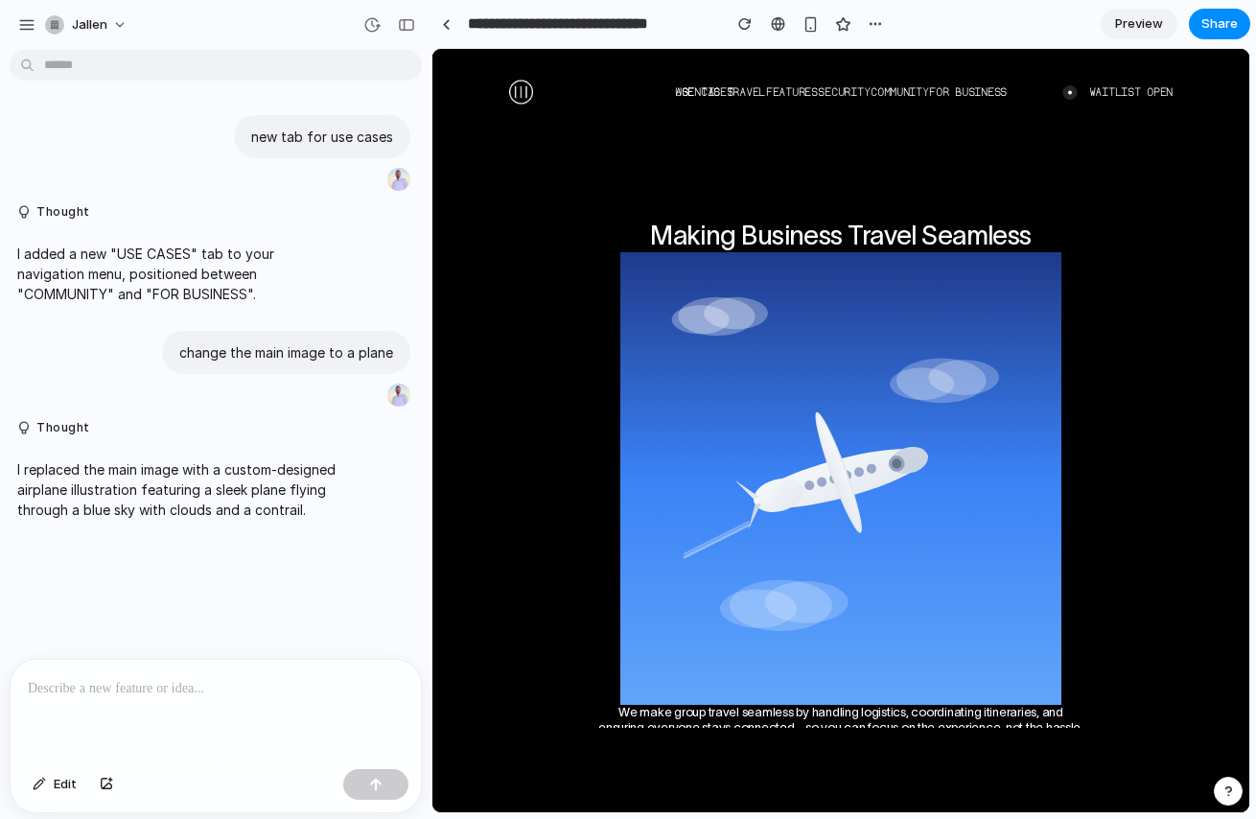
click at [1153, 26] on span "Preview" at bounding box center [1139, 23] width 48 height 19
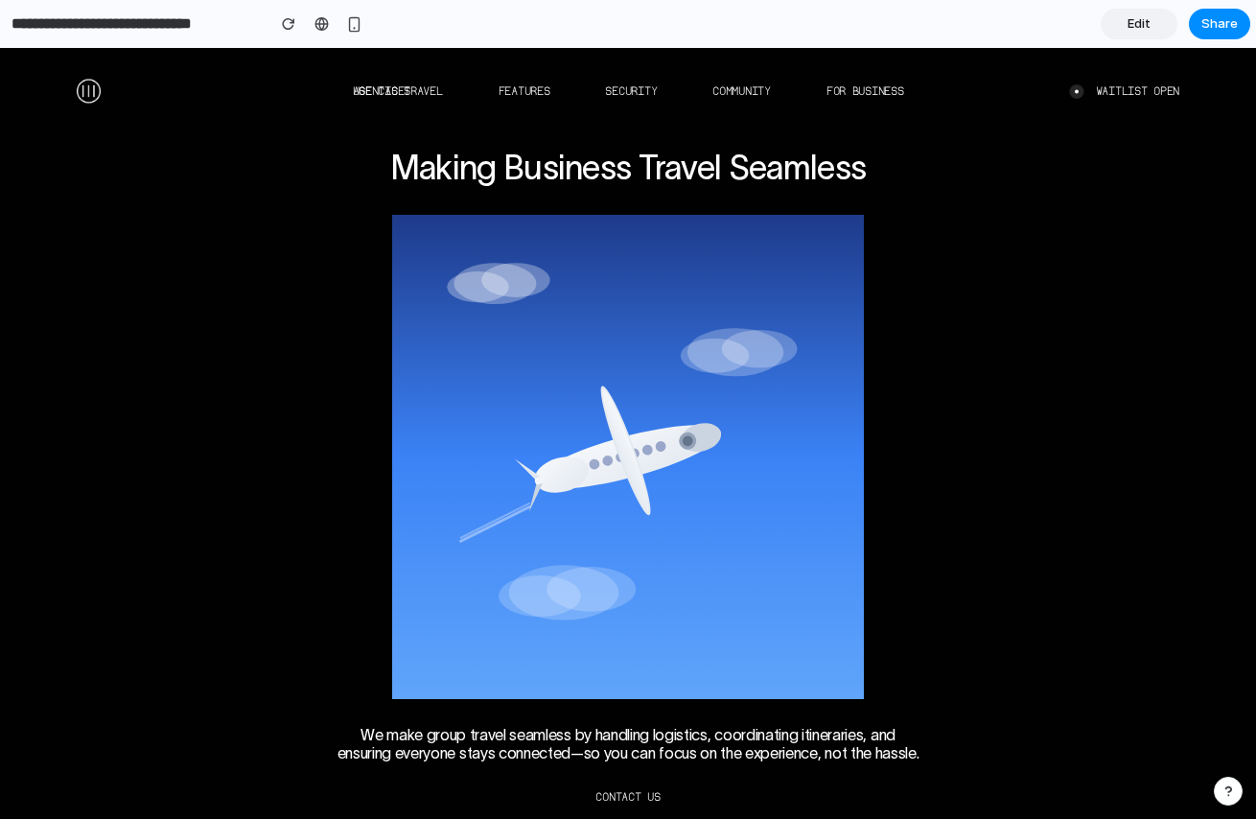
click at [1159, 27] on link "Edit" at bounding box center [1138, 24] width 77 height 31
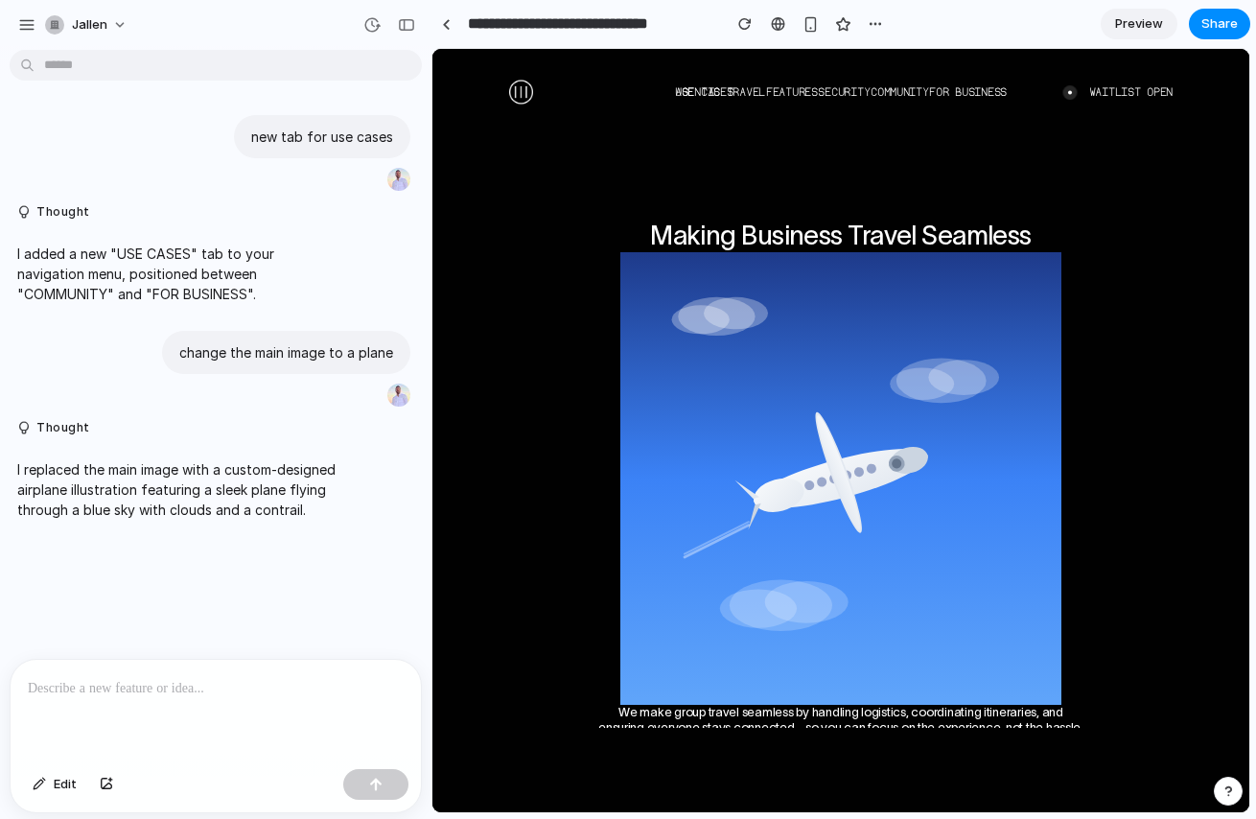
click at [1135, 22] on span "Preview" at bounding box center [1139, 23] width 48 height 19
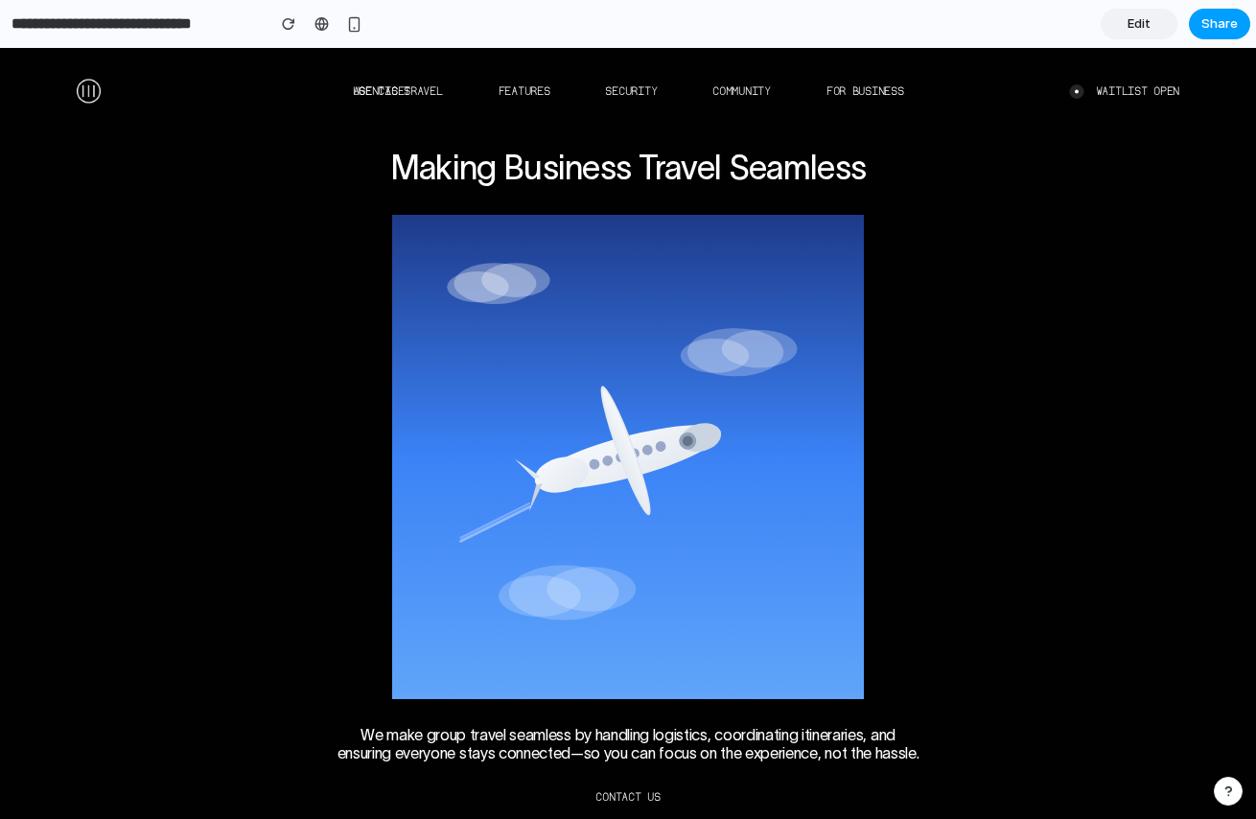
click at [1204, 22] on span "Share" at bounding box center [1219, 23] width 36 height 19
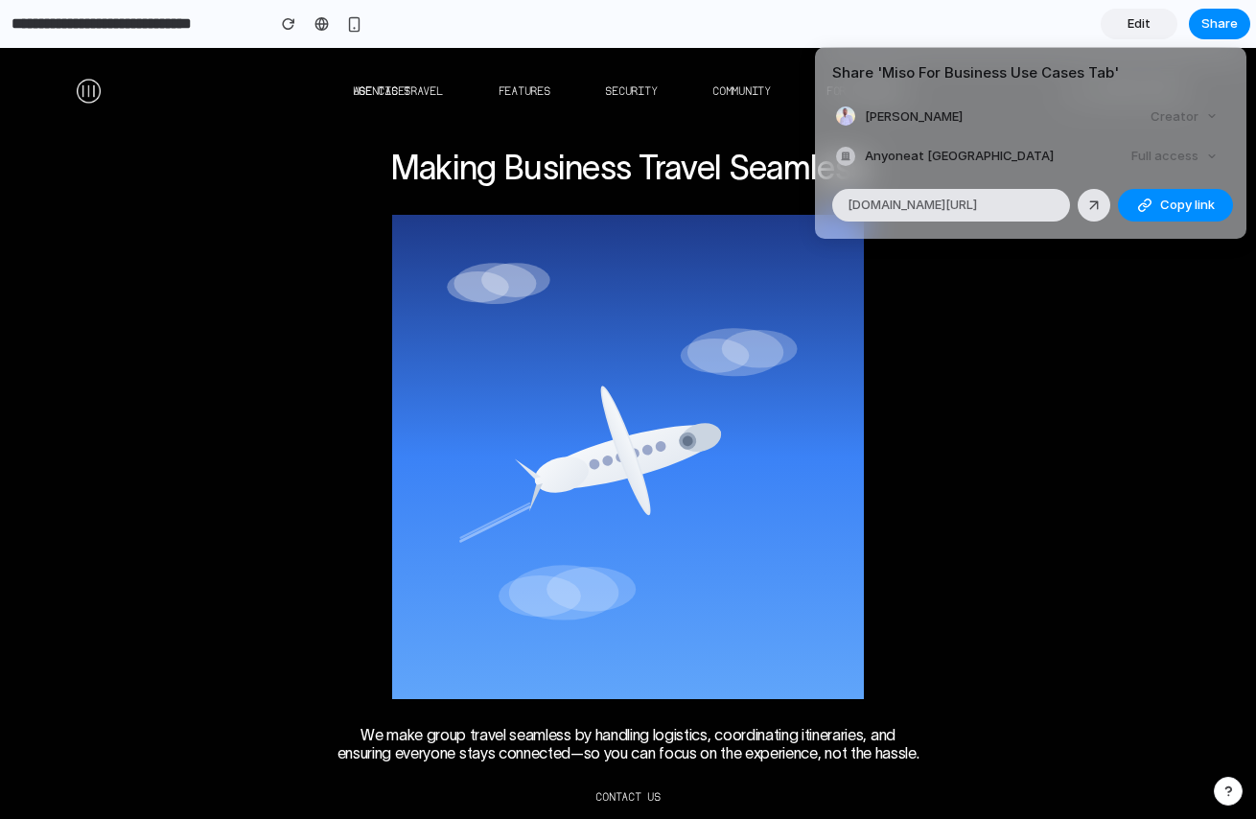
click at [1036, 478] on div "Share ' Miso For Business Use Cases Tab ' John Allen Creator Anyone at Jallen F…" at bounding box center [628, 409] width 1256 height 819
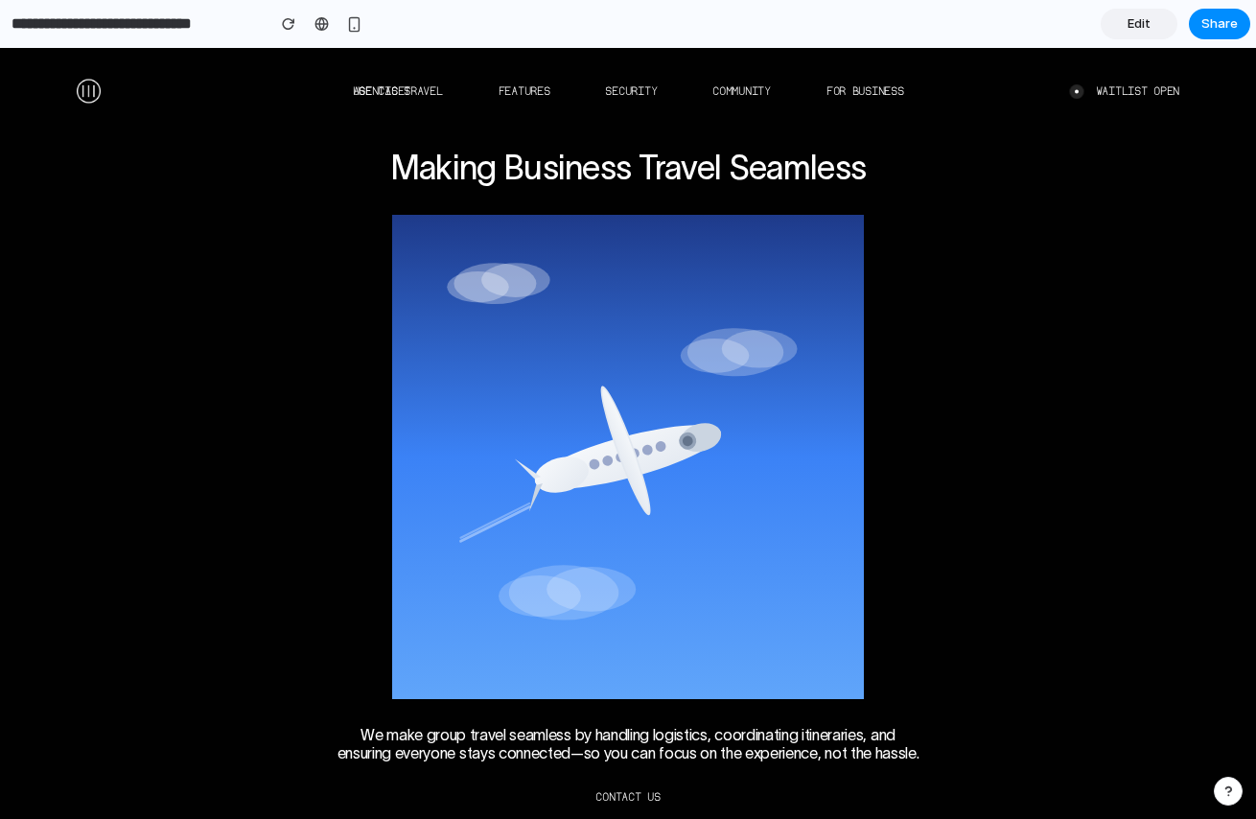
click at [1127, 13] on link "Edit" at bounding box center [1138, 24] width 77 height 31
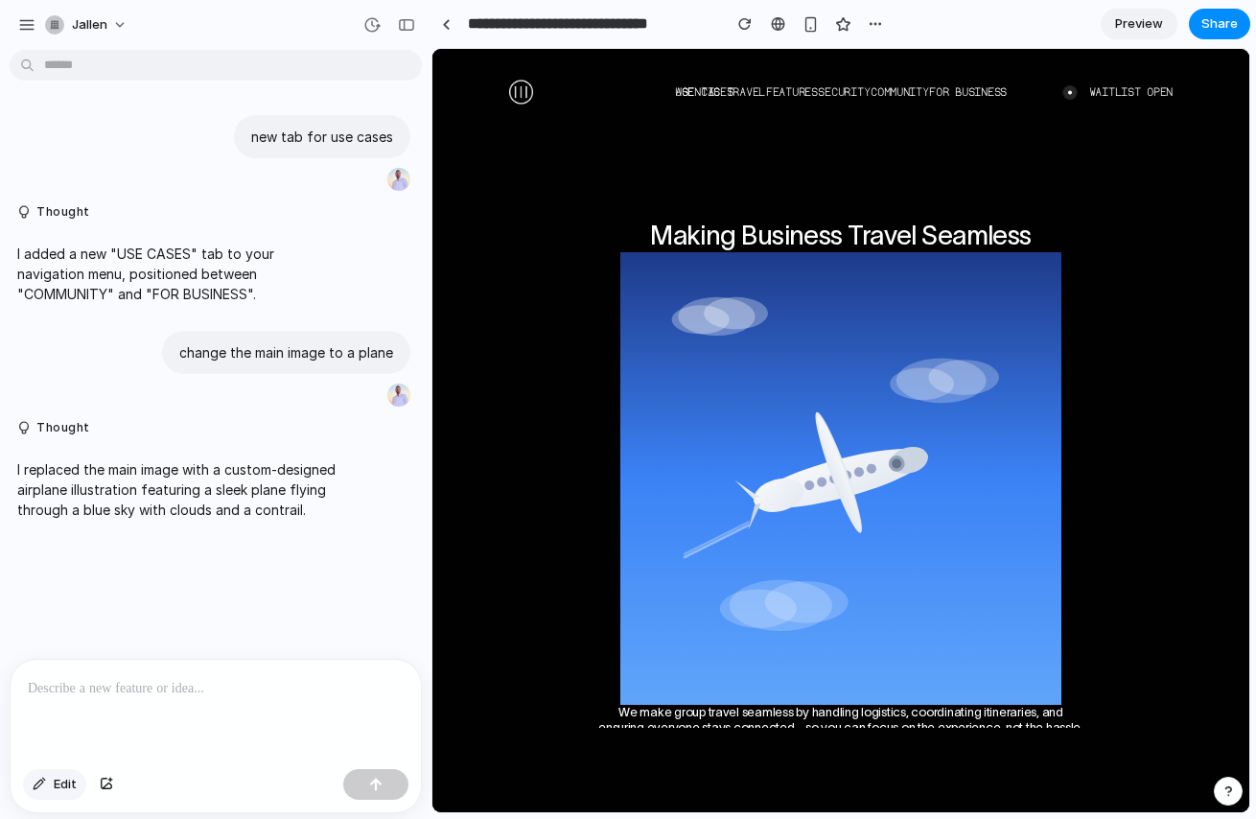
click at [64, 792] on span "Edit" at bounding box center [65, 784] width 23 height 19
click at [70, 791] on span "Edit" at bounding box center [65, 784] width 23 height 19
click at [73, 791] on span "Edit" at bounding box center [65, 784] width 23 height 19
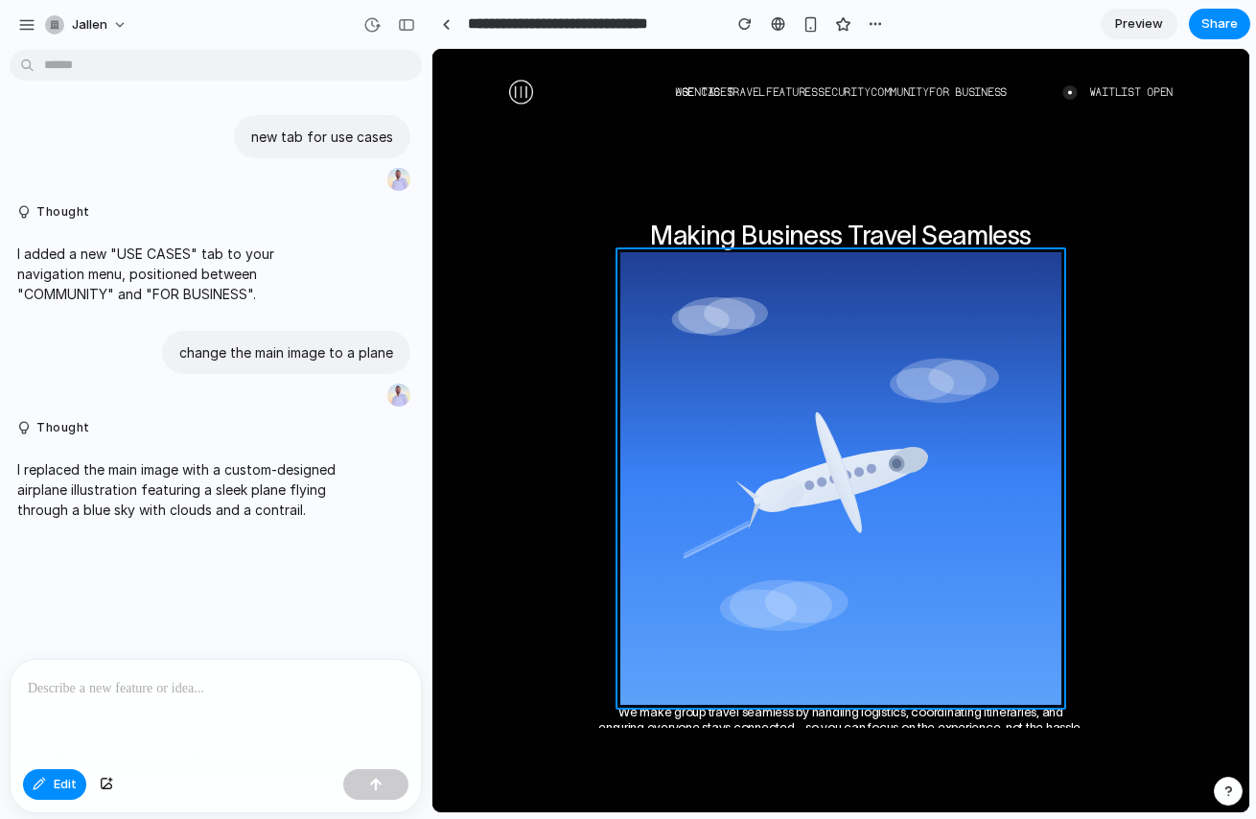
click at [891, 493] on div at bounding box center [841, 431] width 816 height 762
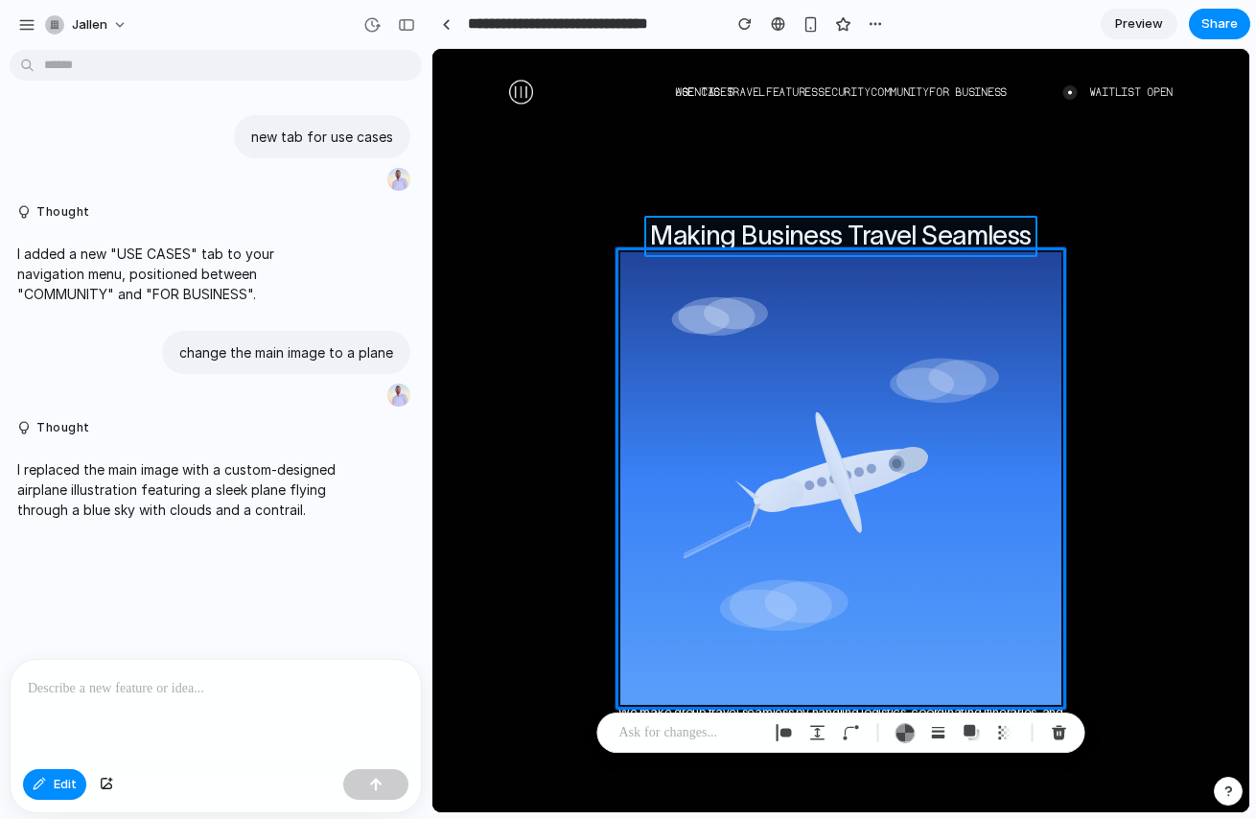
click at [851, 223] on div at bounding box center [841, 431] width 816 height 762
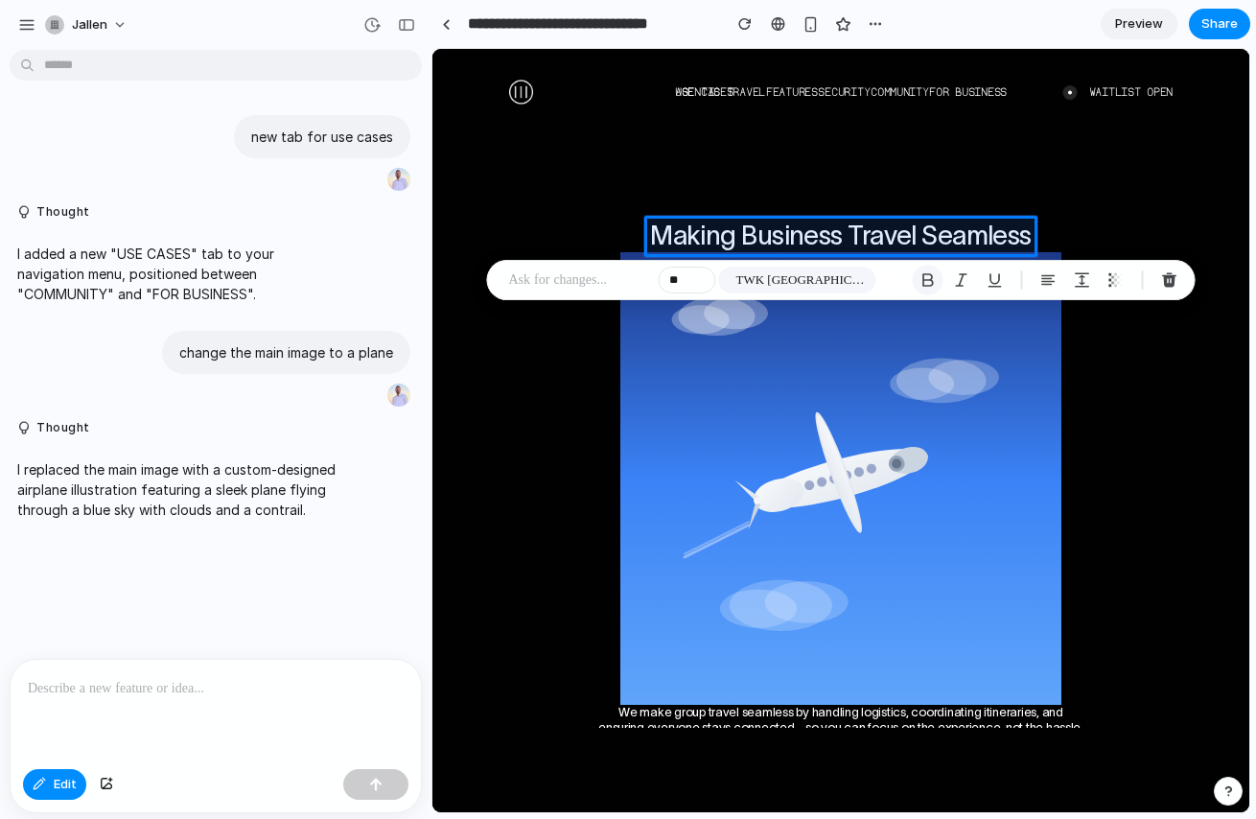
click at [930, 281] on div "button" at bounding box center [927, 279] width 17 height 17
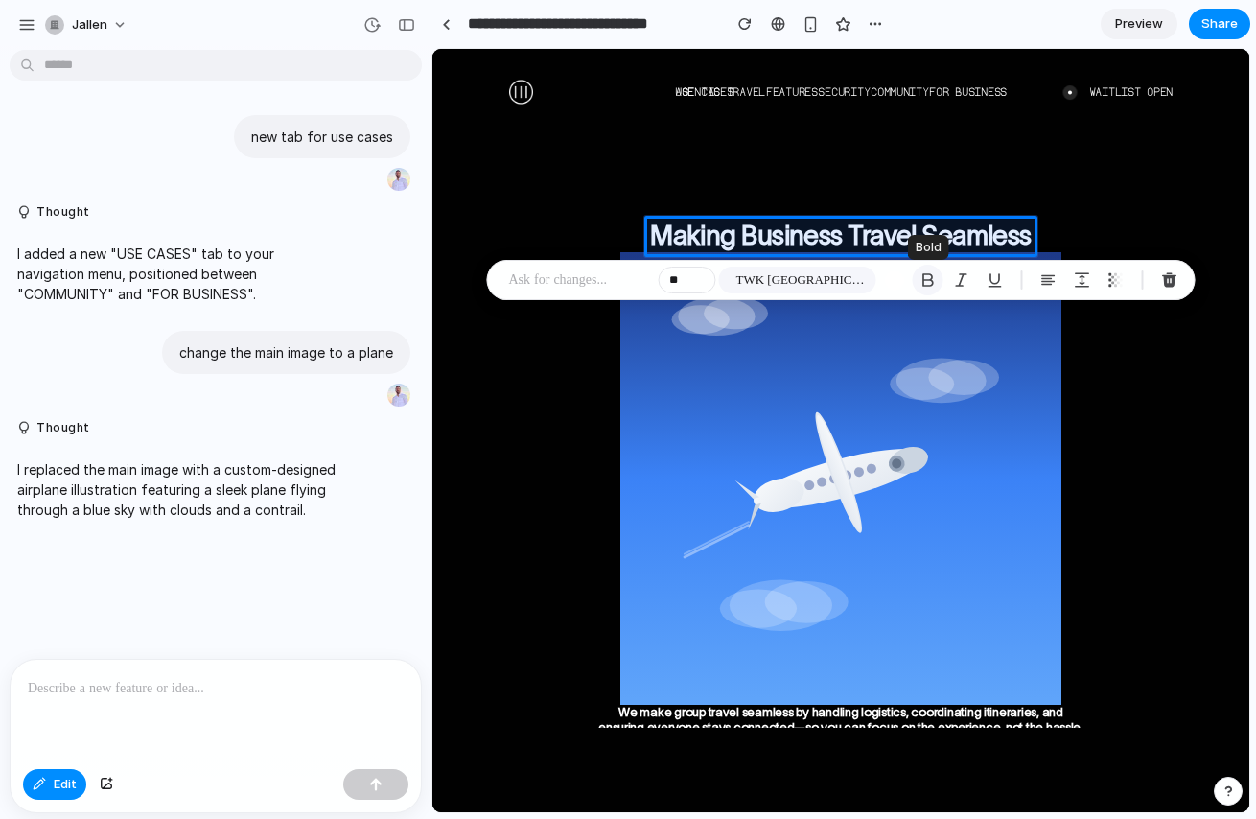
click at [930, 281] on div "button" at bounding box center [927, 279] width 17 height 17
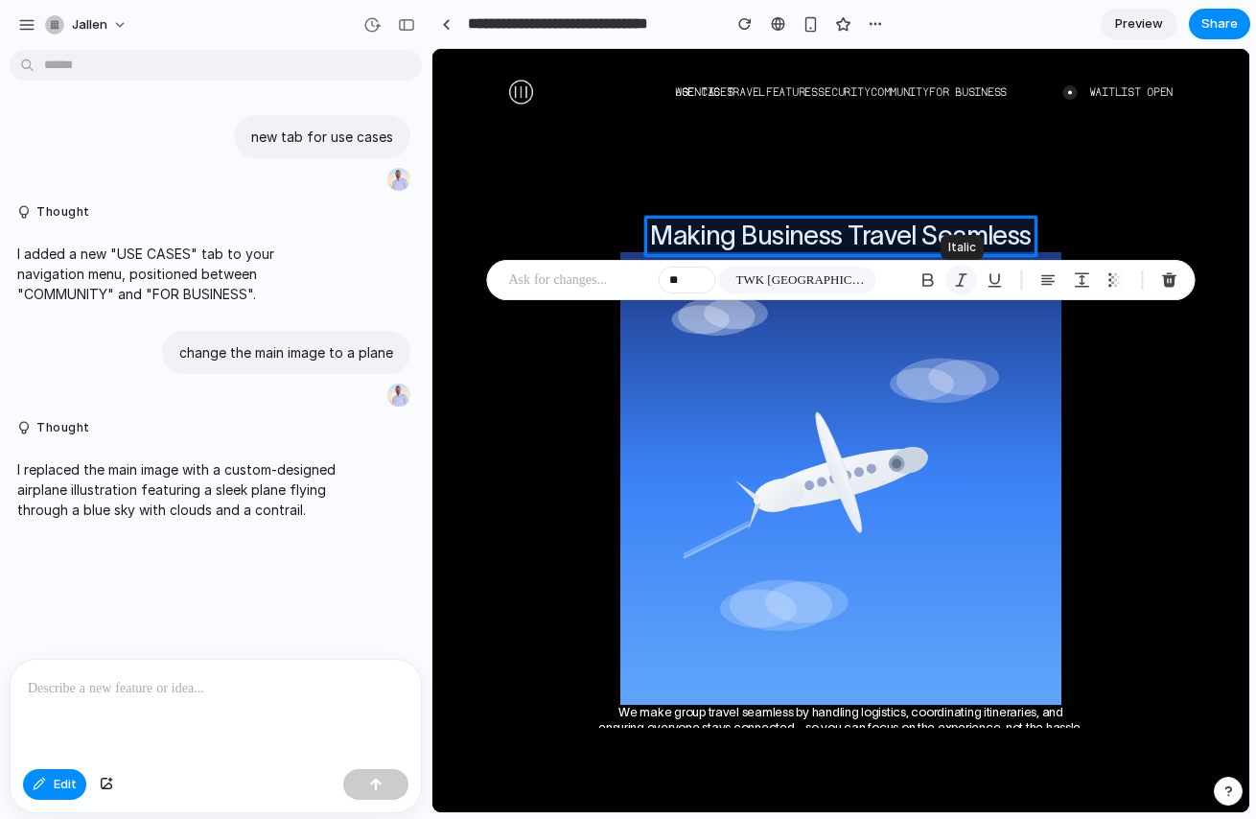
click at [963, 282] on div "button" at bounding box center [961, 279] width 17 height 17
click at [991, 282] on div "button" at bounding box center [994, 279] width 17 height 17
click at [920, 287] on div "button" at bounding box center [927, 279] width 17 height 17
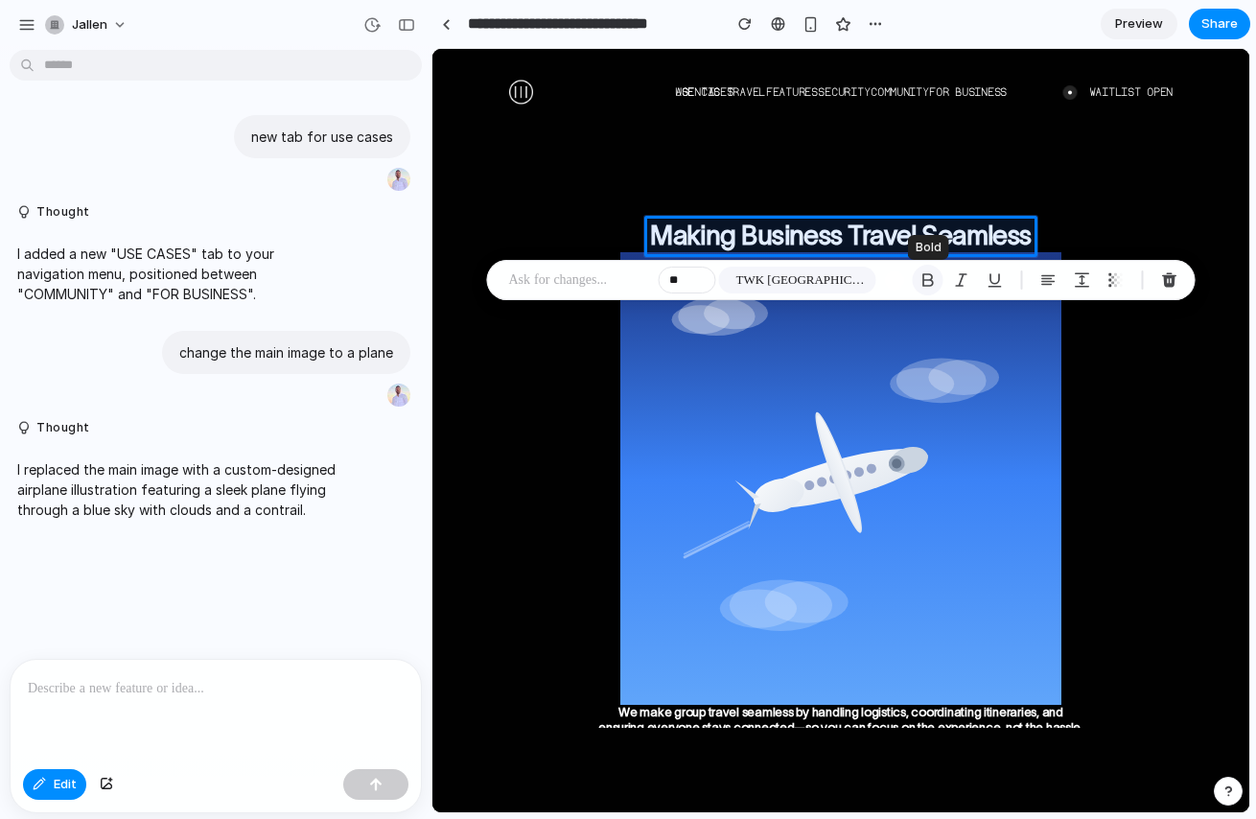
click at [920, 287] on div "button" at bounding box center [927, 279] width 17 height 17
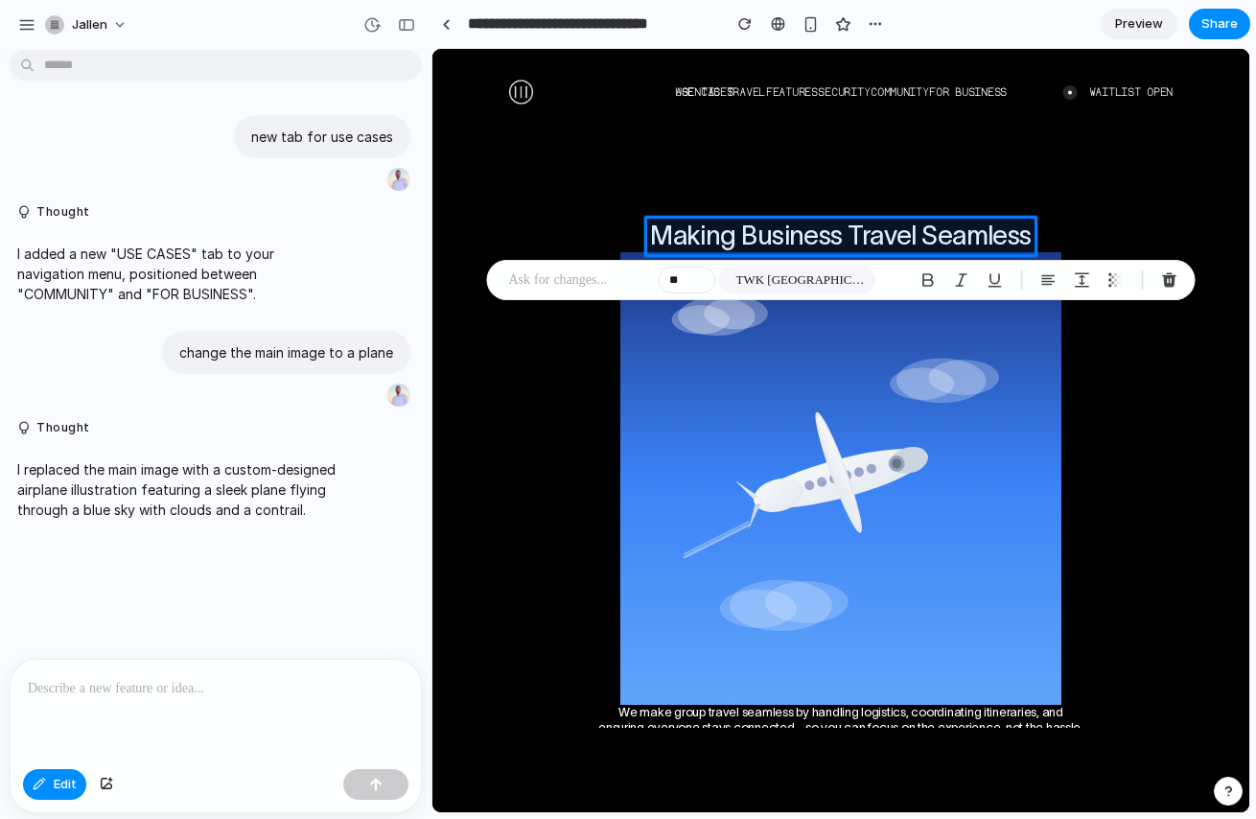
click at [583, 288] on p at bounding box center [580, 279] width 142 height 23
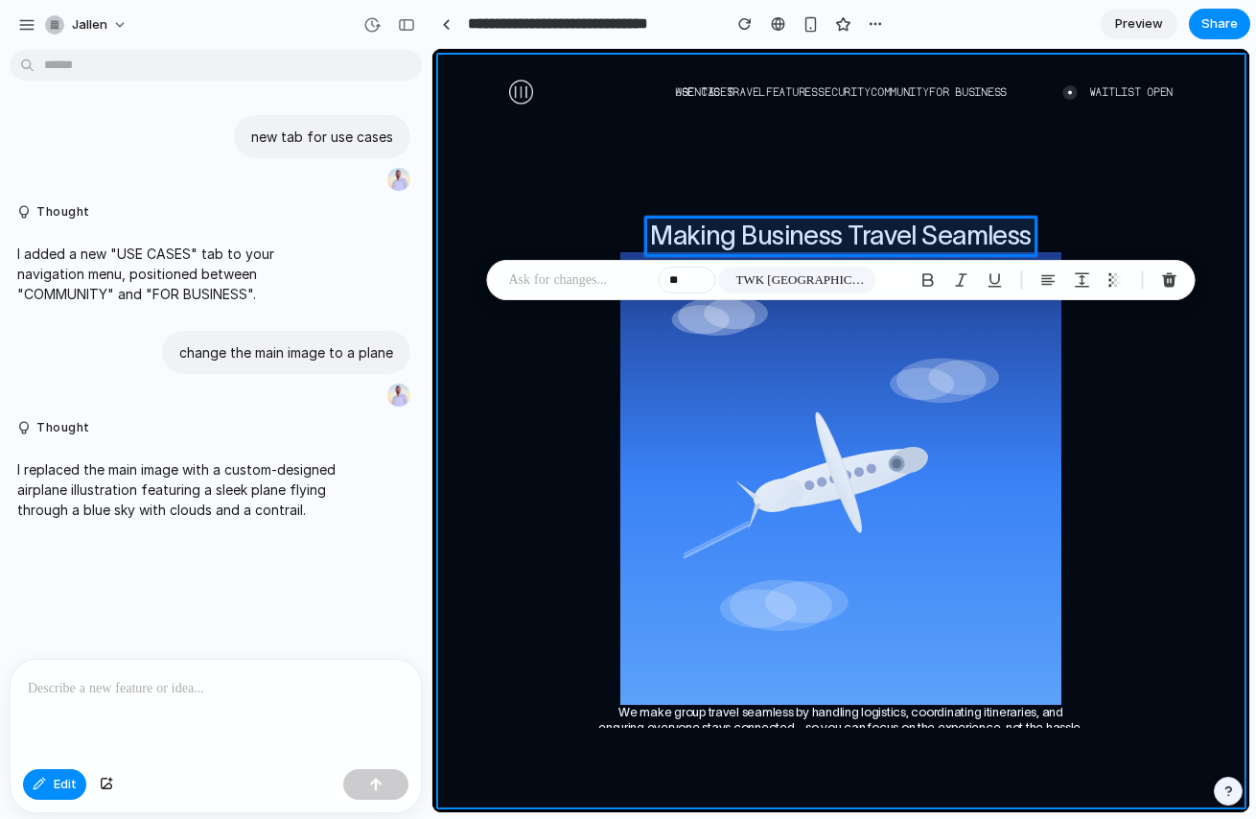
click at [1161, 428] on div at bounding box center [841, 431] width 816 height 762
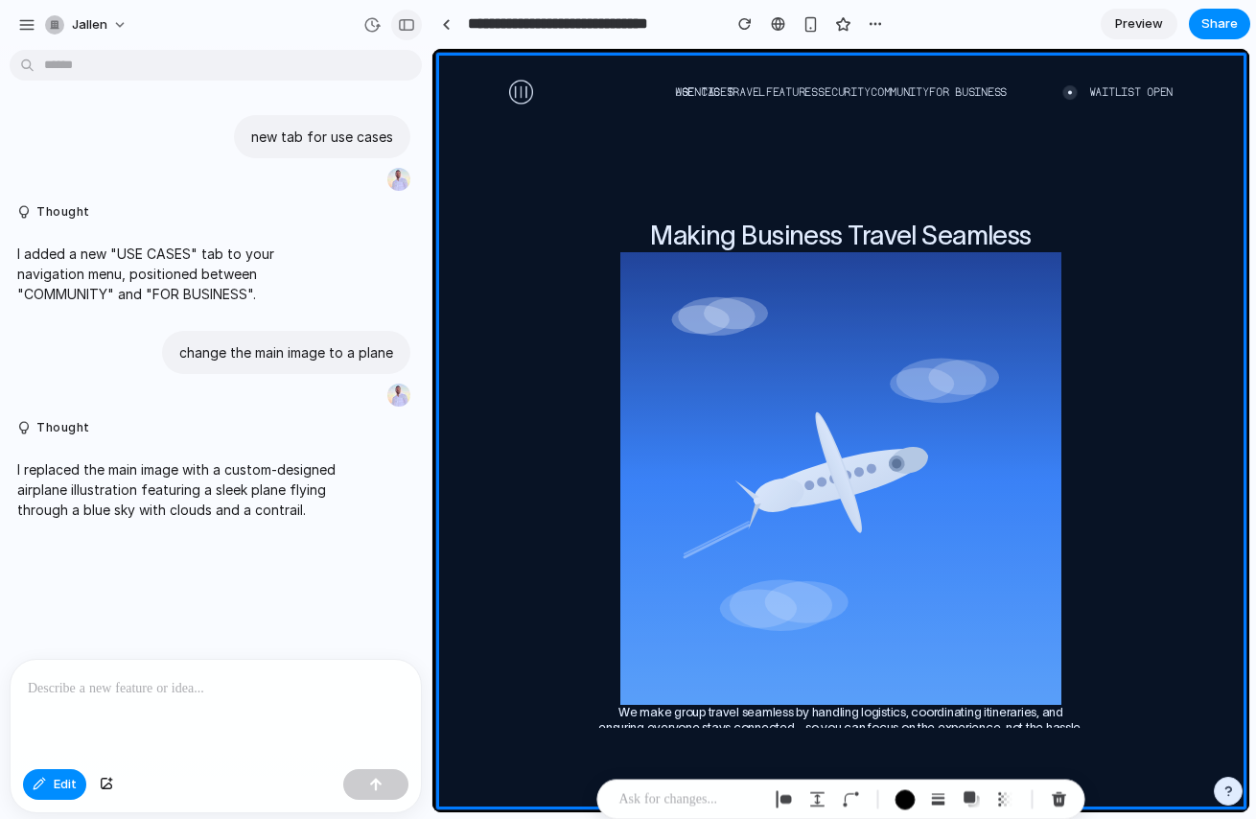
click at [398, 26] on div "button" at bounding box center [406, 24] width 17 height 13
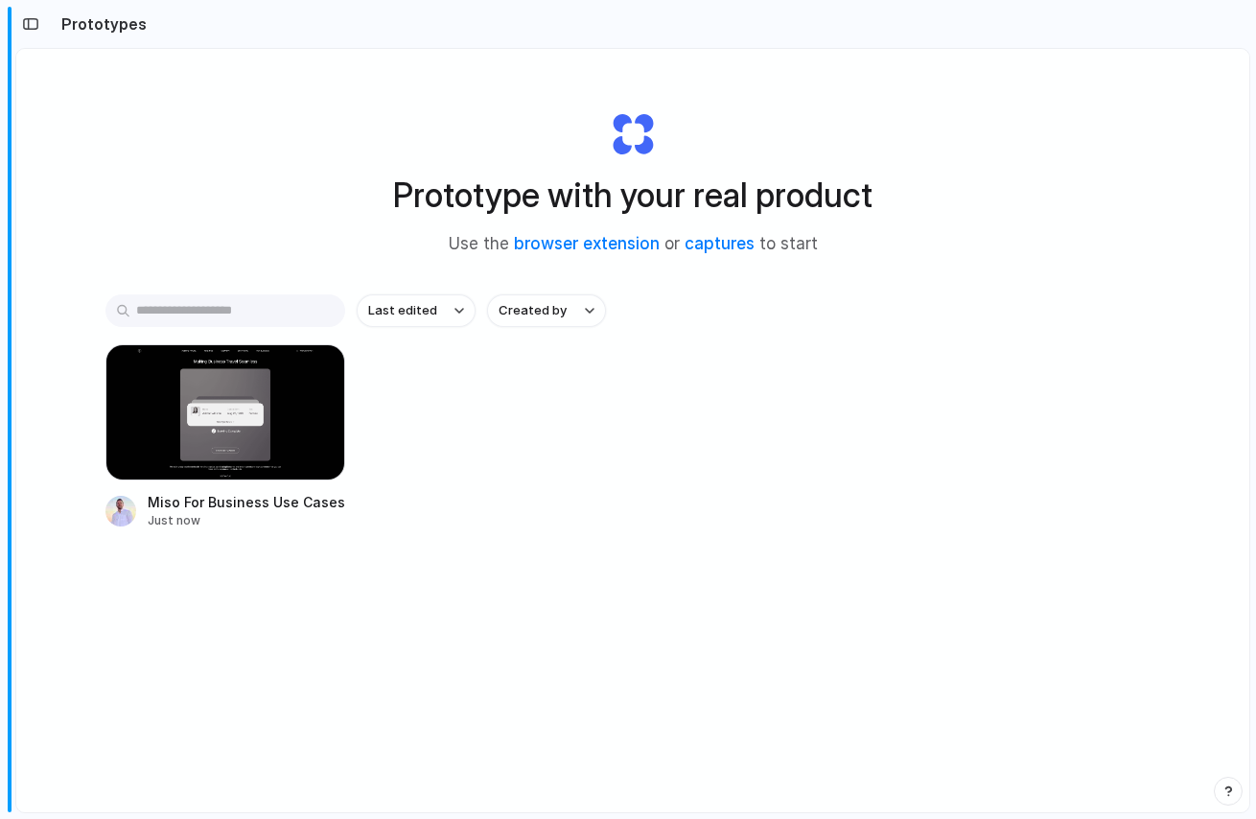
click at [196, 24] on section "Prototypes" at bounding box center [632, 24] width 1235 height 48
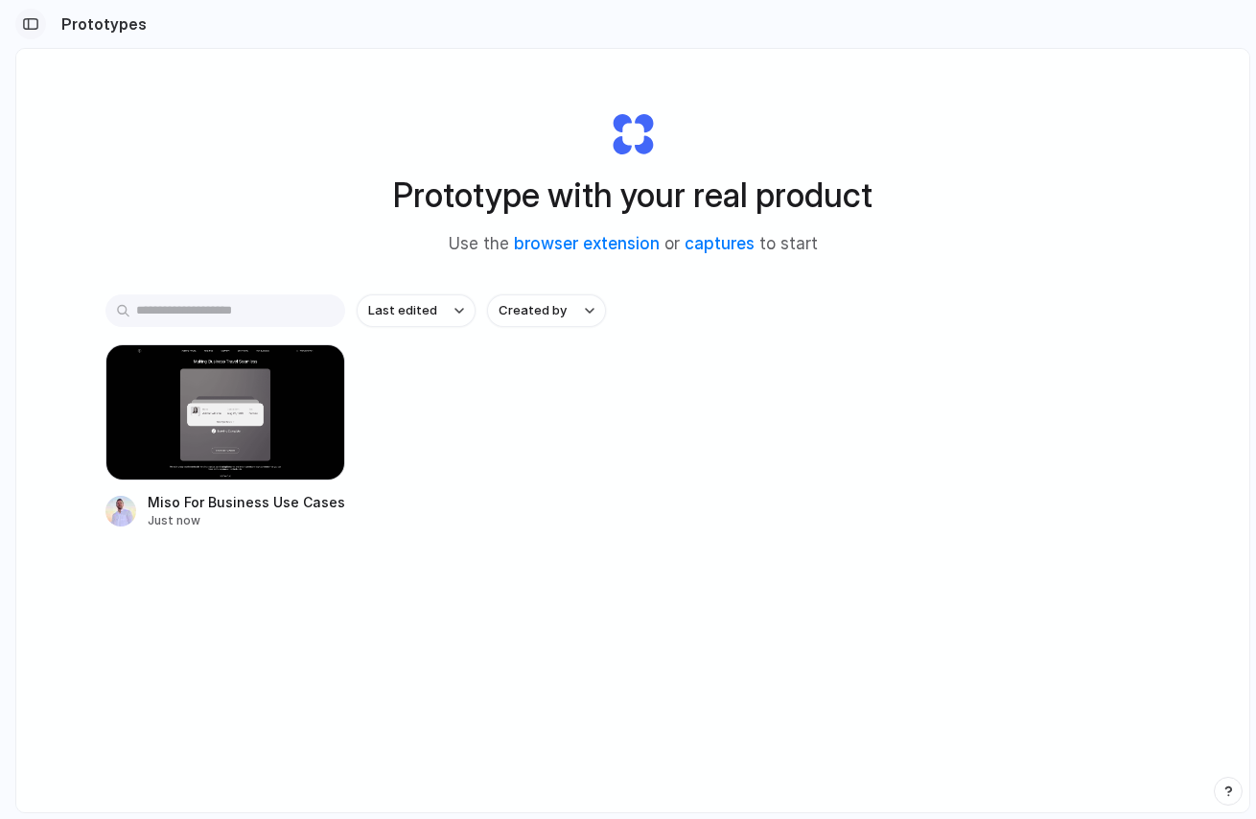
click at [36, 28] on div "button" at bounding box center [30, 23] width 17 height 13
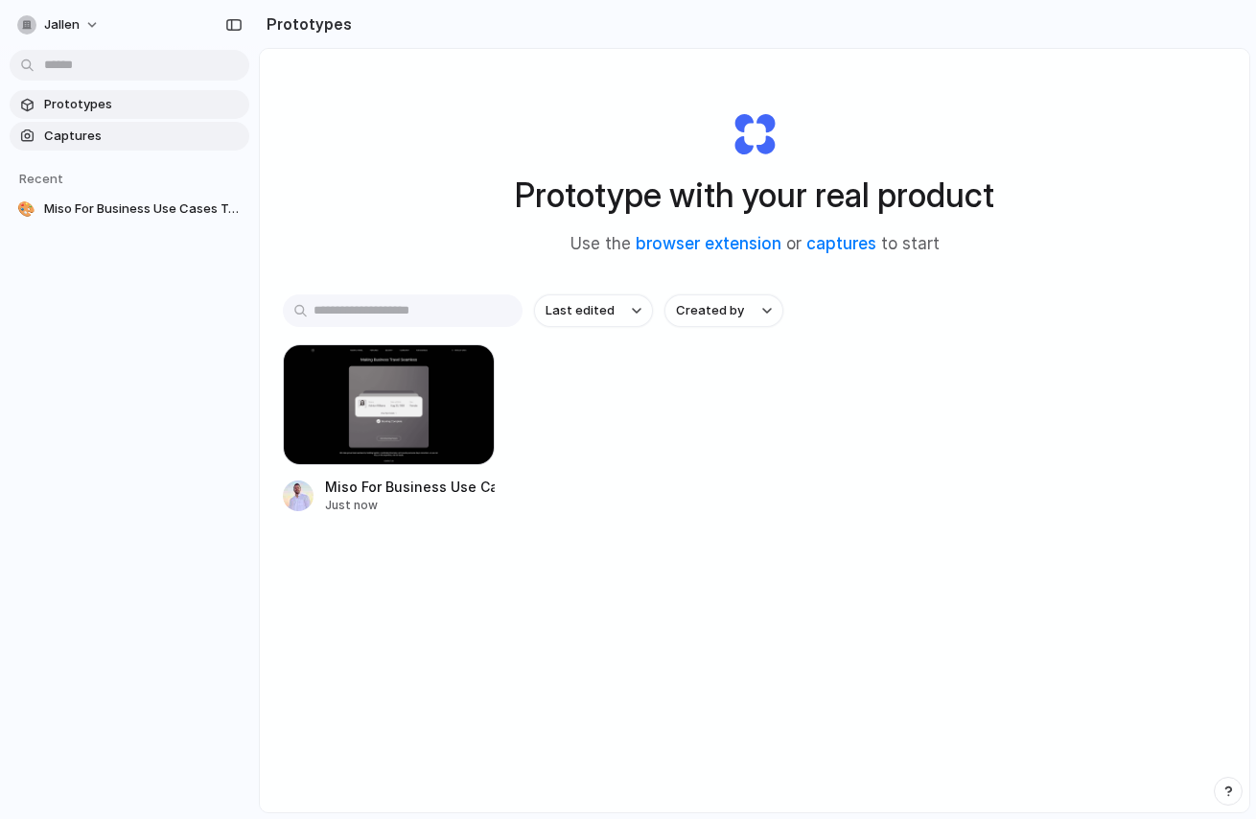
click at [98, 140] on span "Captures" at bounding box center [142, 136] width 197 height 19
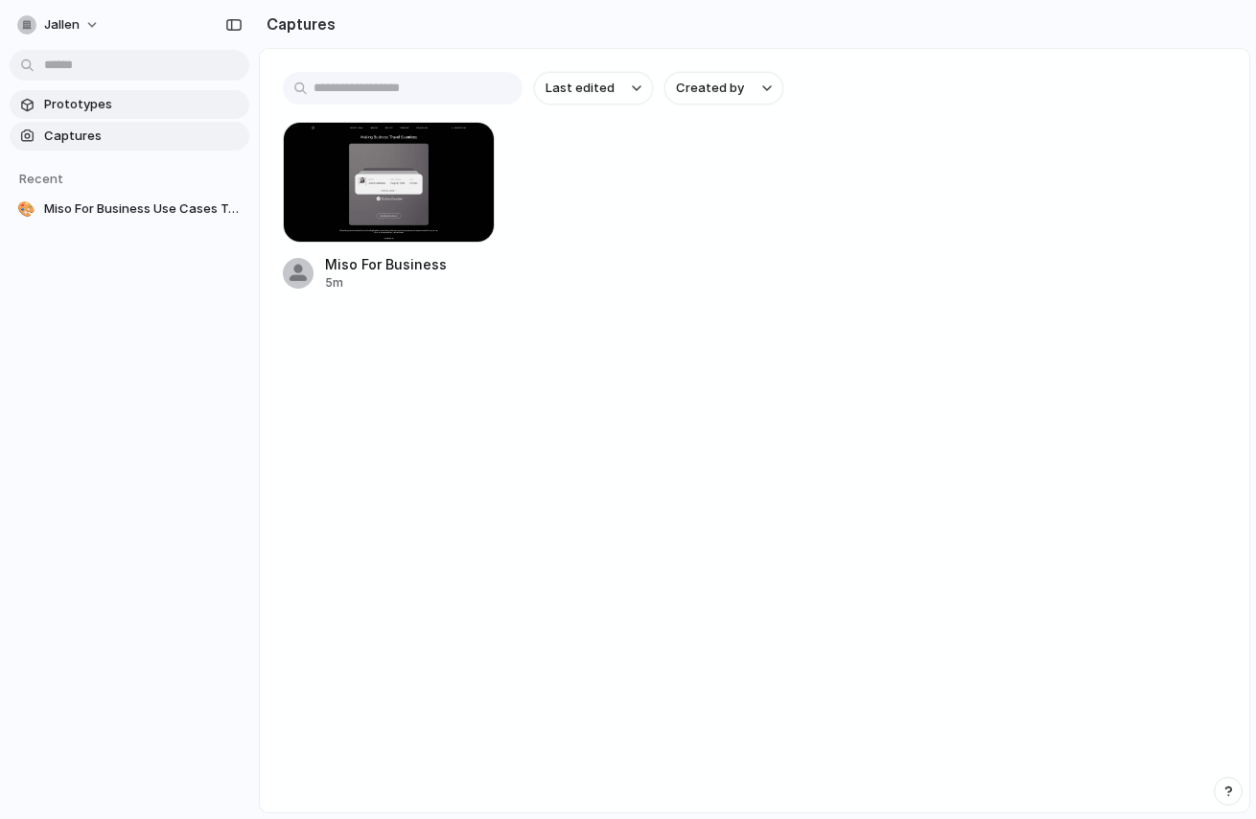
click at [95, 104] on span "Prototypes" at bounding box center [142, 104] width 197 height 19
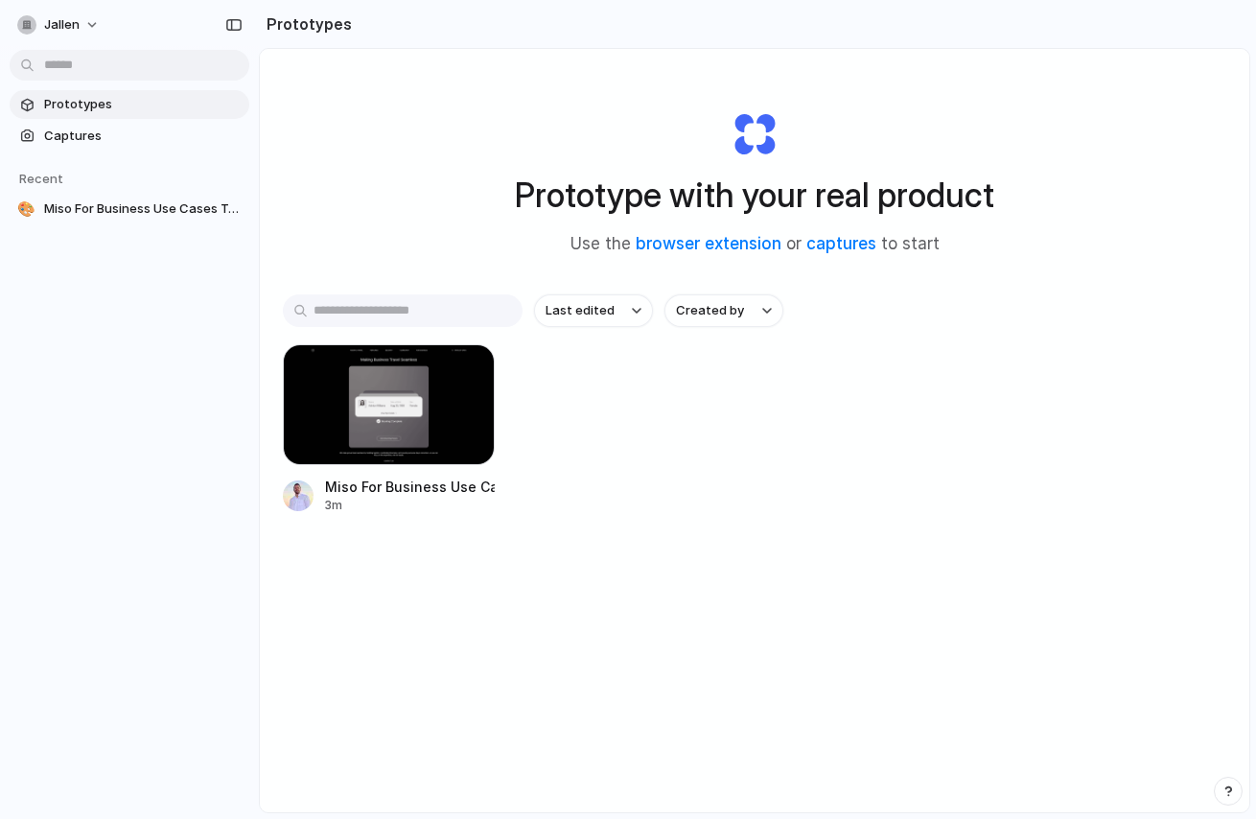
click at [730, 569] on div "Last edited Created by [PERSON_NAME] For Business Use Cases Tab 3m" at bounding box center [754, 463] width 943 height 338
click at [87, 135] on span "Captures" at bounding box center [142, 136] width 197 height 19
